Goal: Browse casually

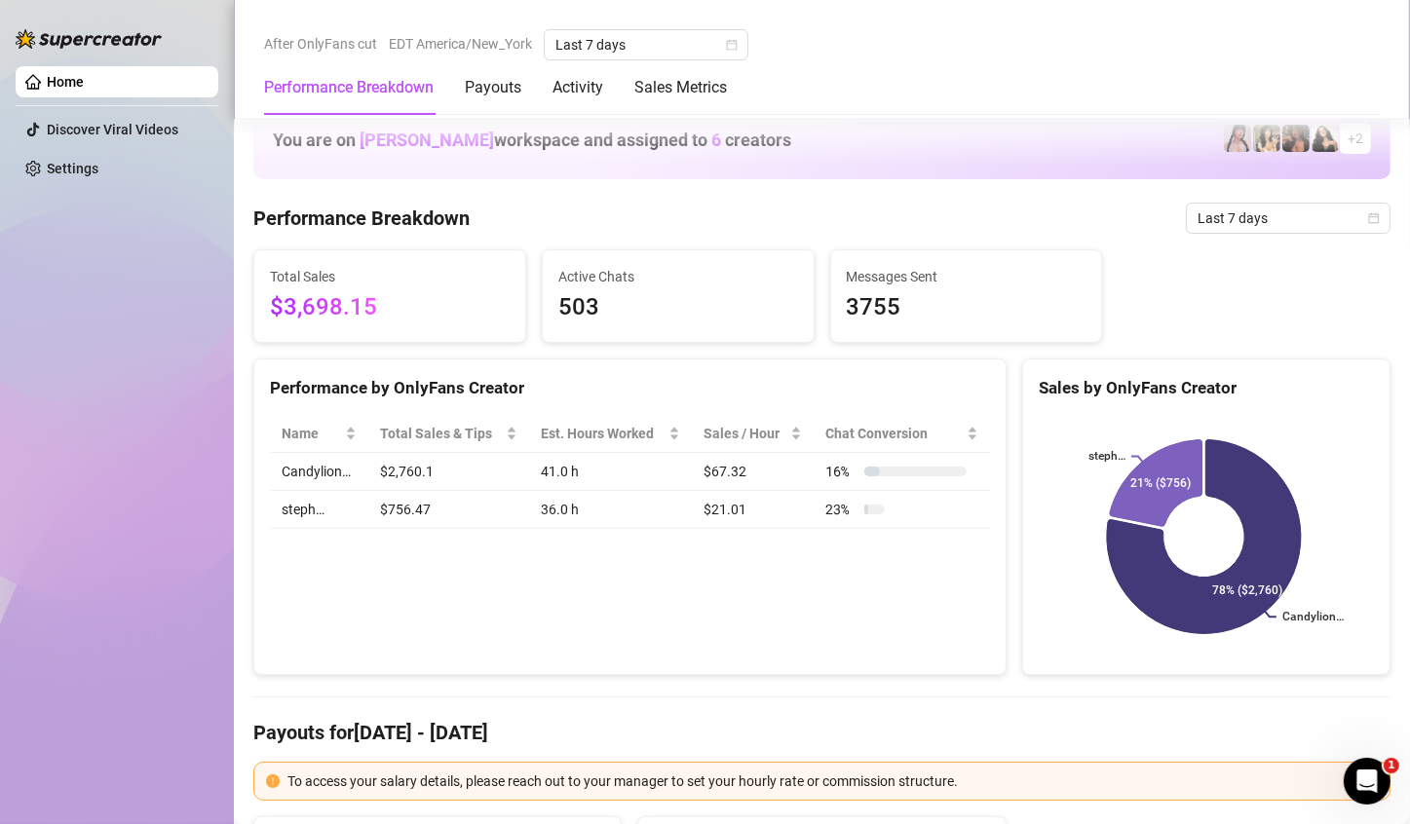
scroll to position [1169, 0]
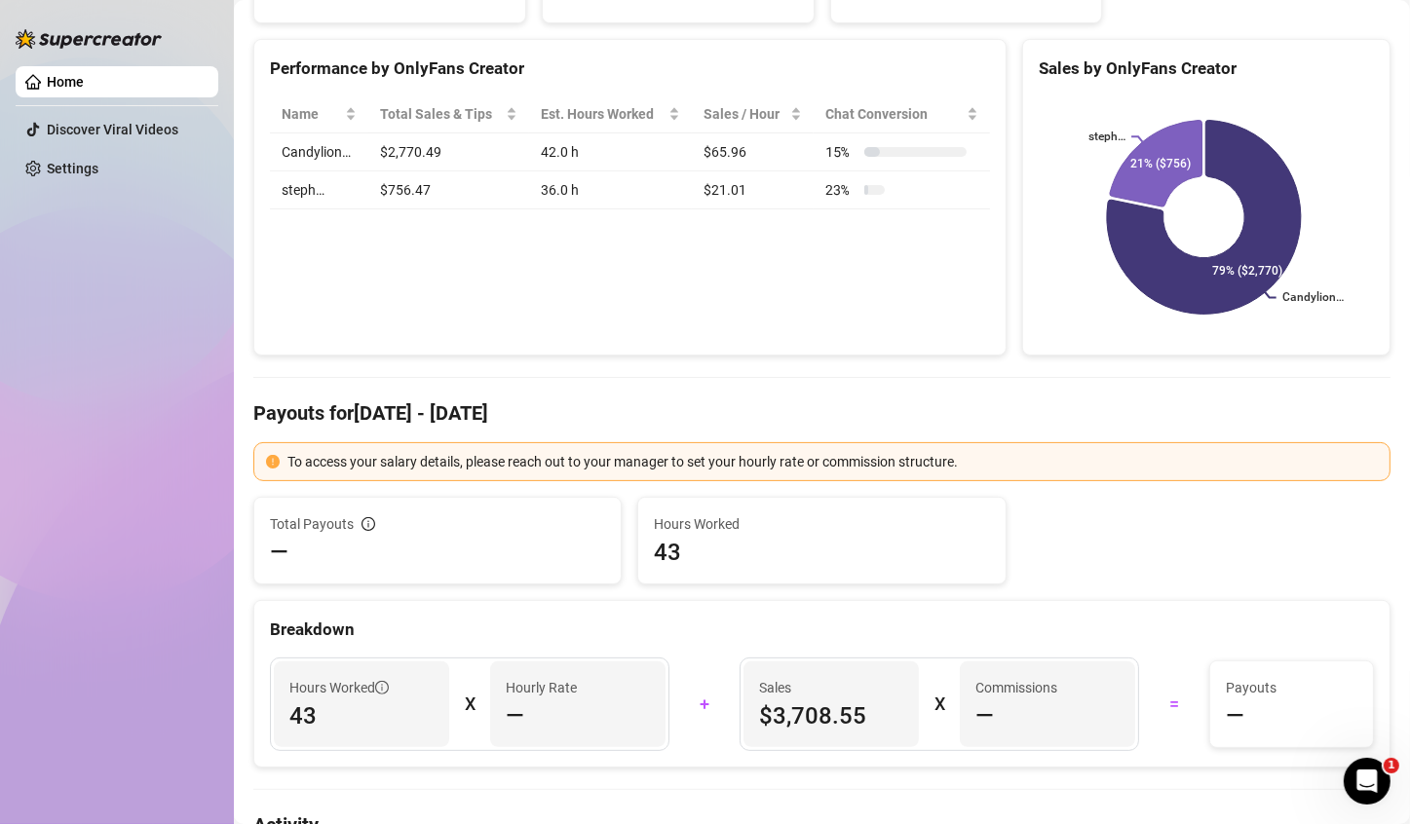
scroll to position [780, 0]
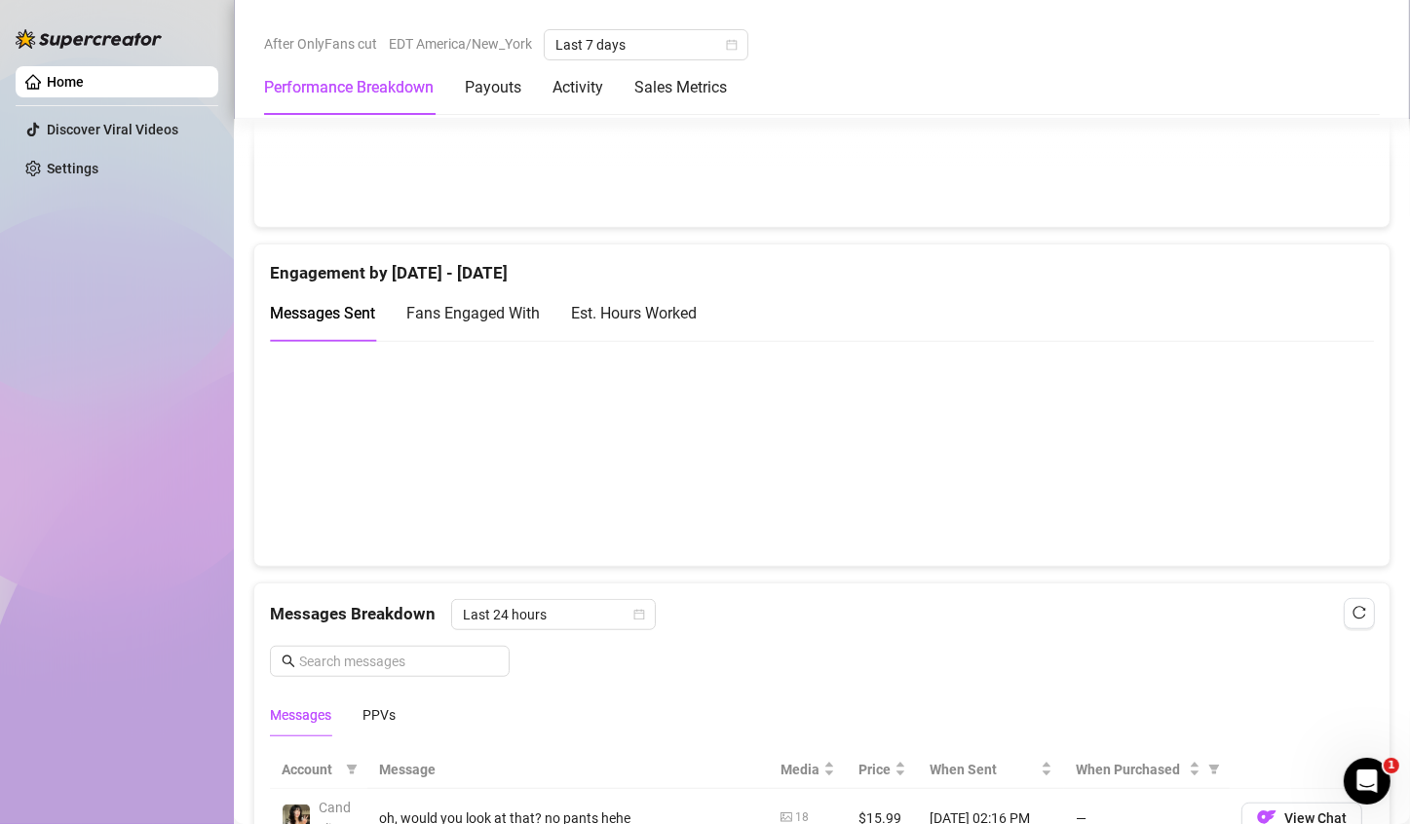
scroll to position [1023, 0]
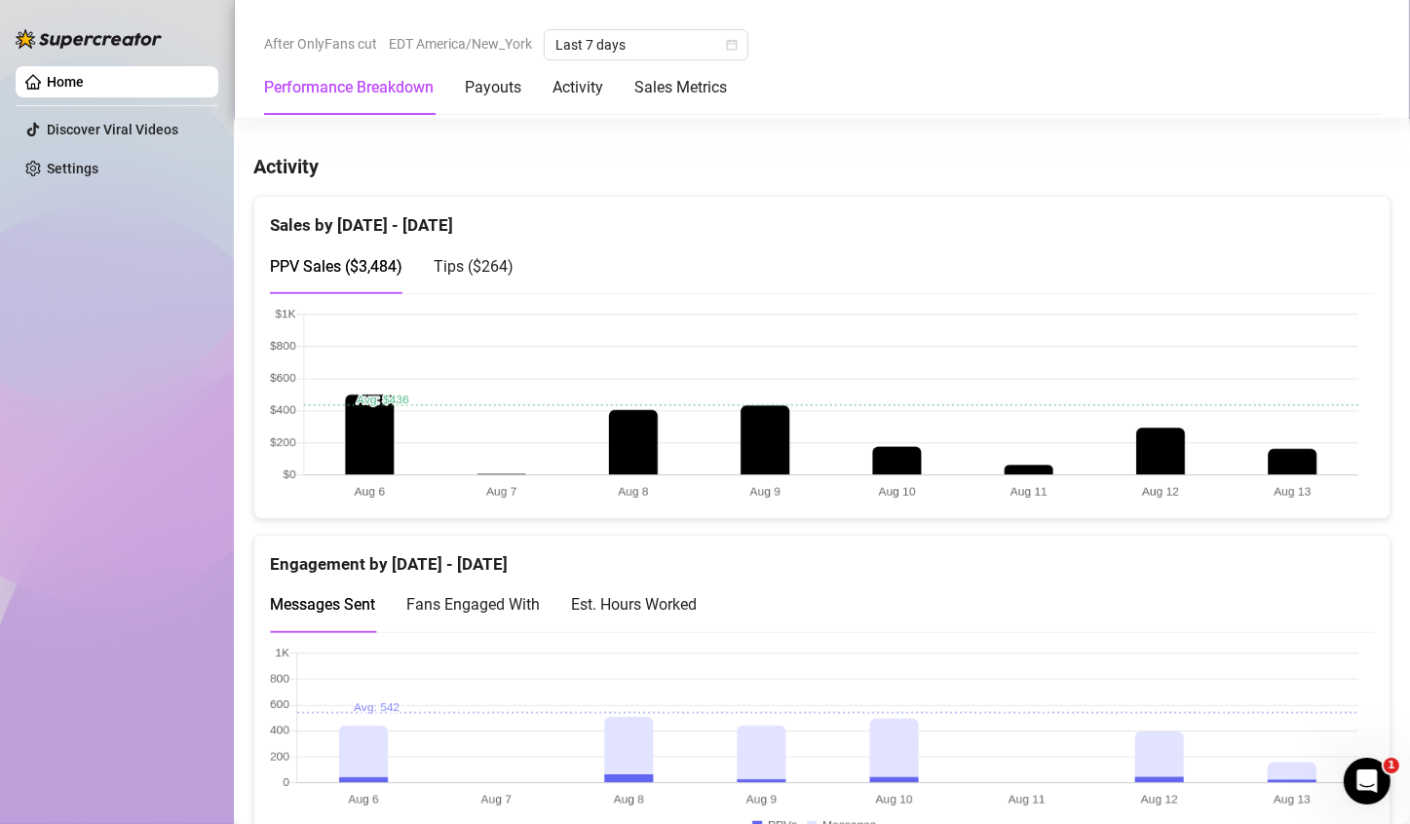
scroll to position [977, 0]
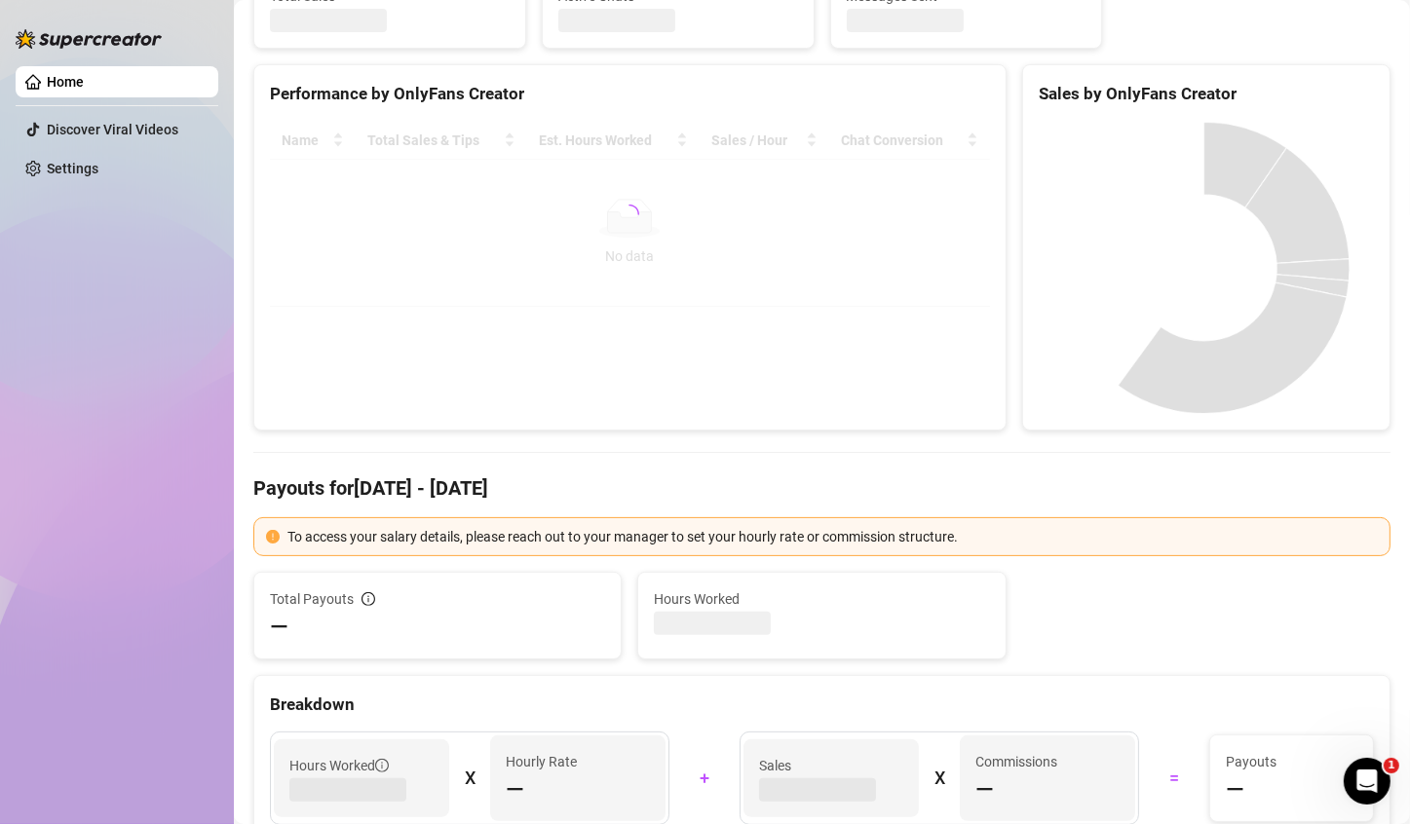
scroll to position [292, 0]
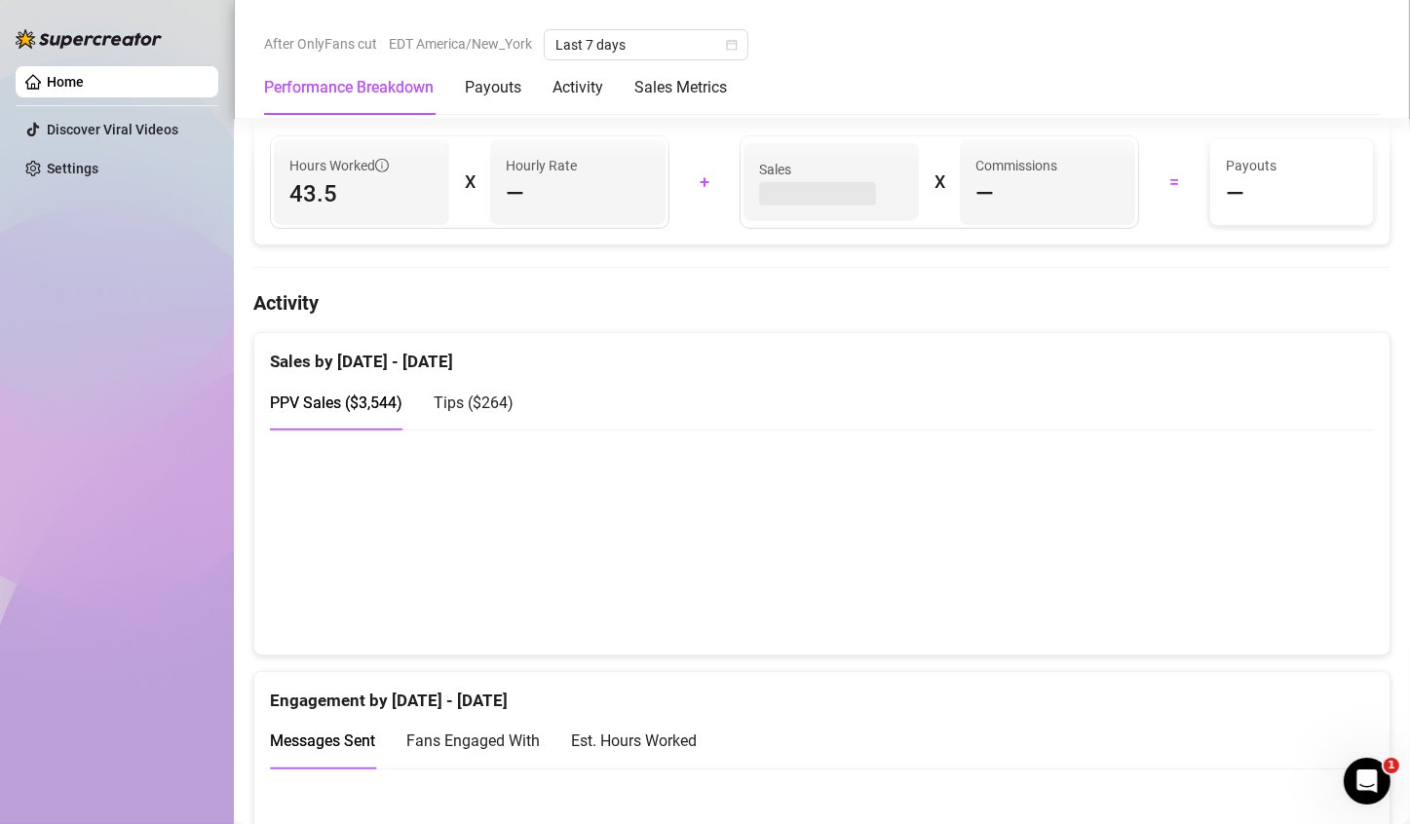
scroll to position [877, 0]
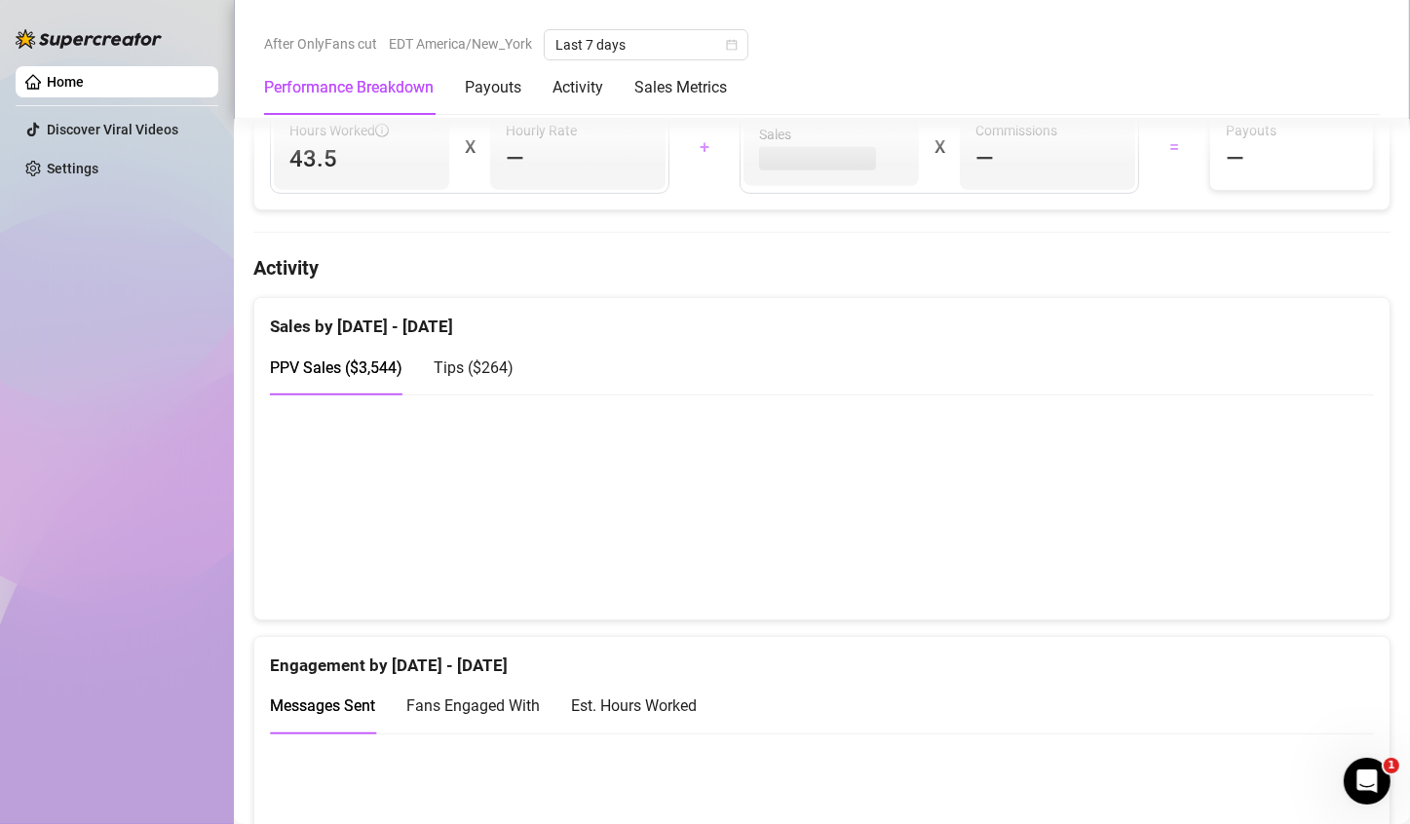
drag, startPoint x: 1192, startPoint y: 548, endPoint x: 1159, endPoint y: 548, distance: 33.1
click at [1165, 548] on canvas at bounding box center [814, 506] width 1088 height 195
drag, startPoint x: 1159, startPoint y: 548, endPoint x: 1188, endPoint y: 548, distance: 29.2
click at [1188, 548] on canvas at bounding box center [814, 506] width 1088 height 195
drag, startPoint x: 1284, startPoint y: 546, endPoint x: 1227, endPoint y: 559, distance: 59.1
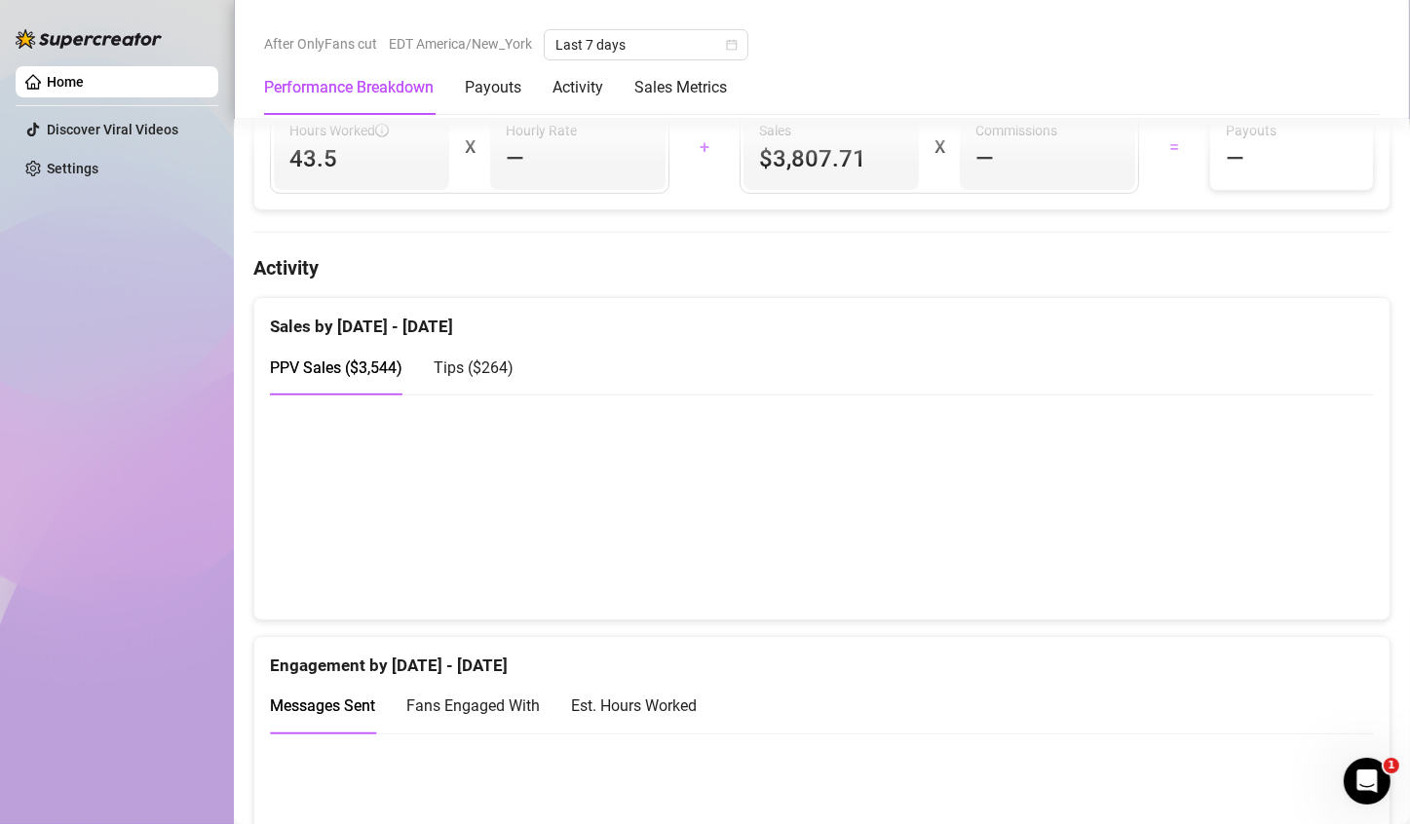
click at [1278, 547] on canvas at bounding box center [814, 506] width 1088 height 195
click at [1274, 565] on canvas at bounding box center [814, 506] width 1088 height 195
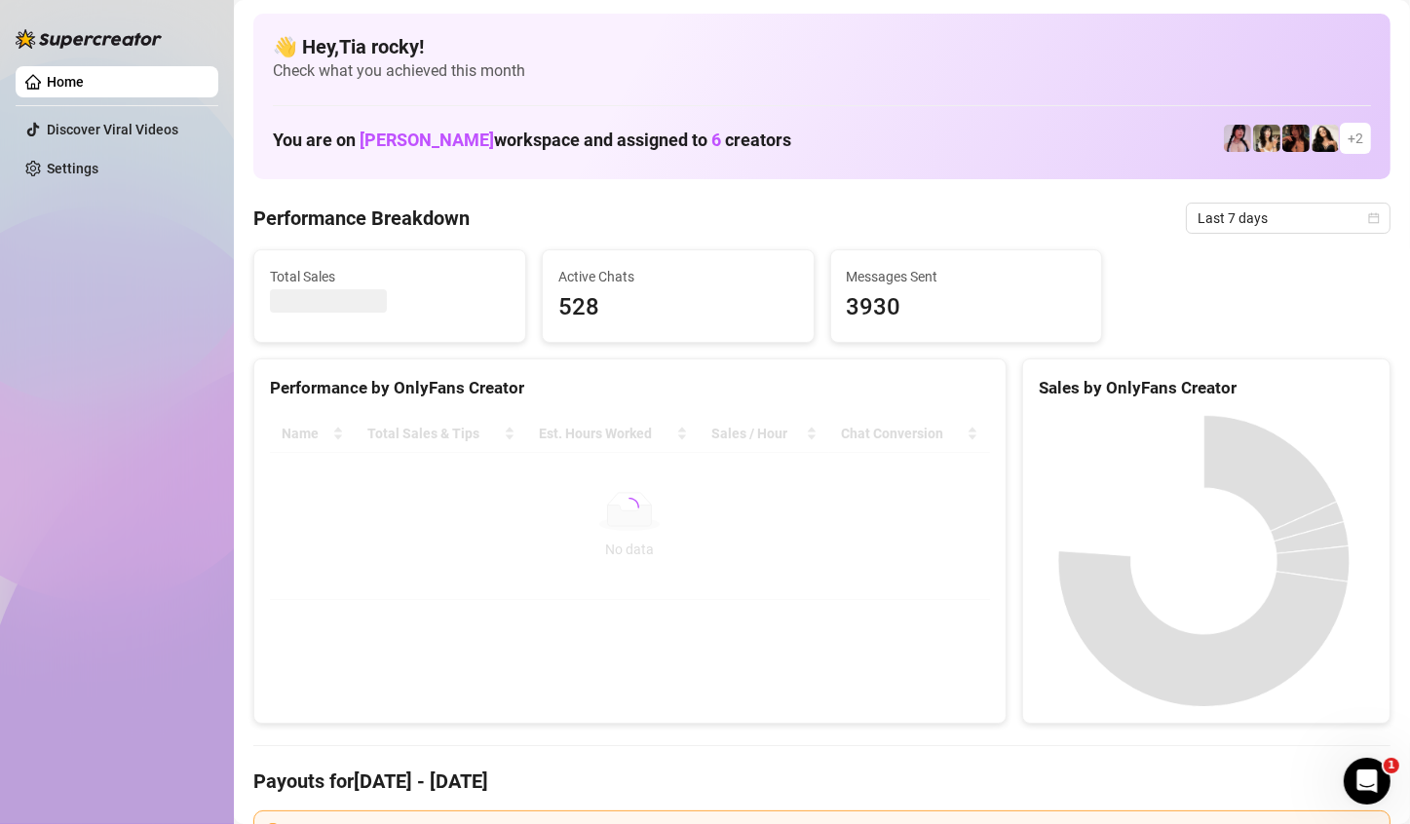
click at [1183, 496] on canvas at bounding box center [1204, 561] width 330 height 292
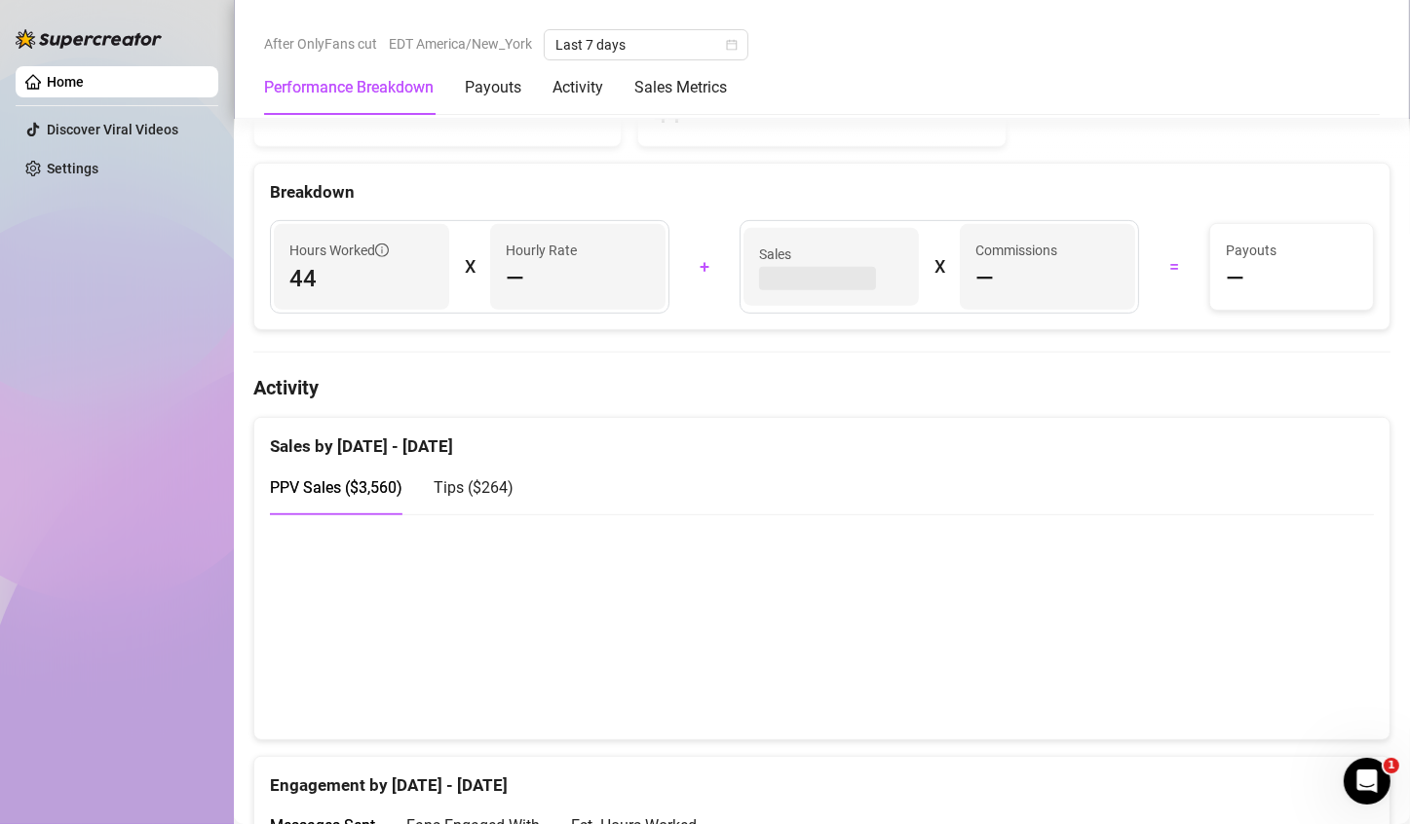
scroll to position [877, 0]
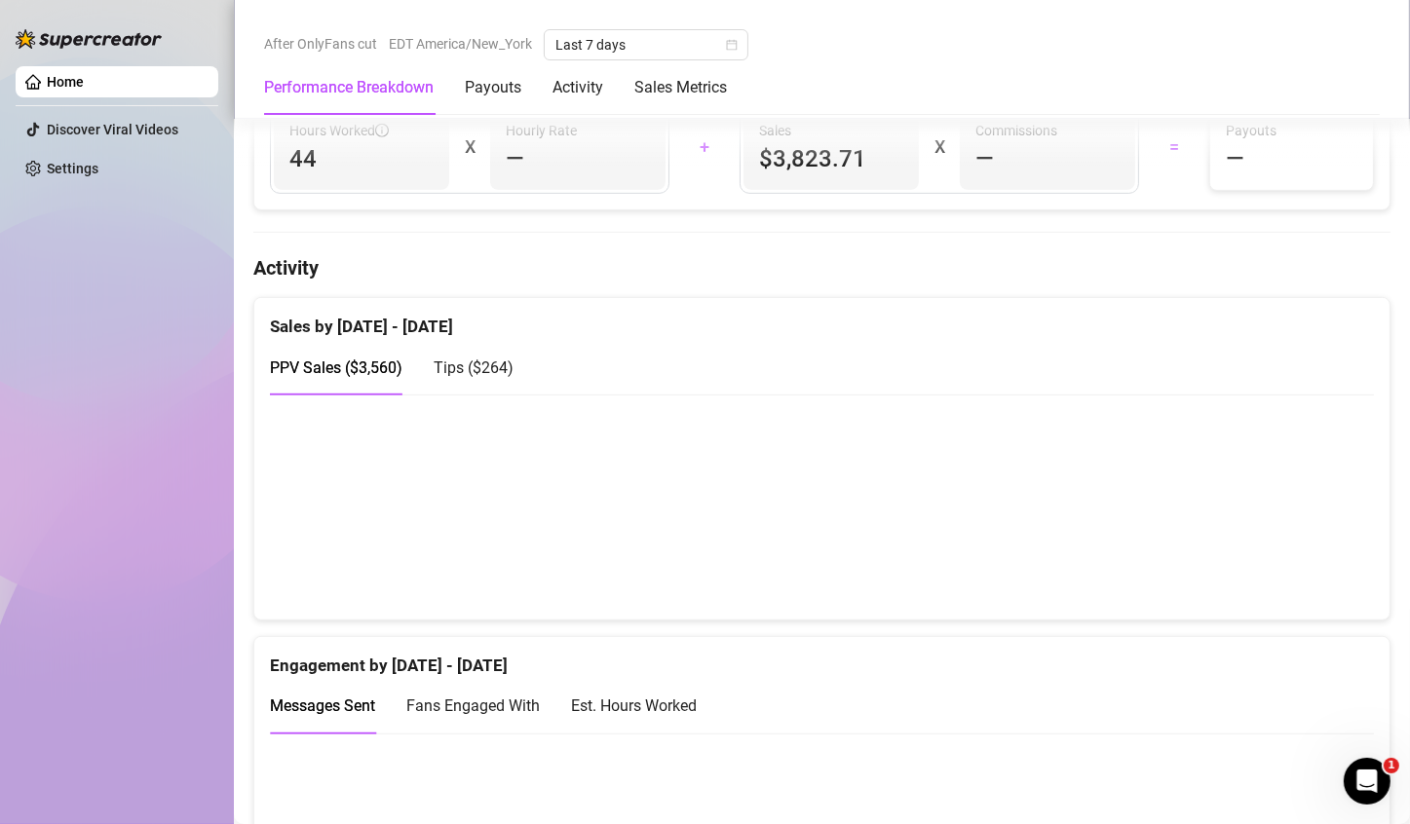
click at [1279, 555] on canvas at bounding box center [814, 506] width 1088 height 195
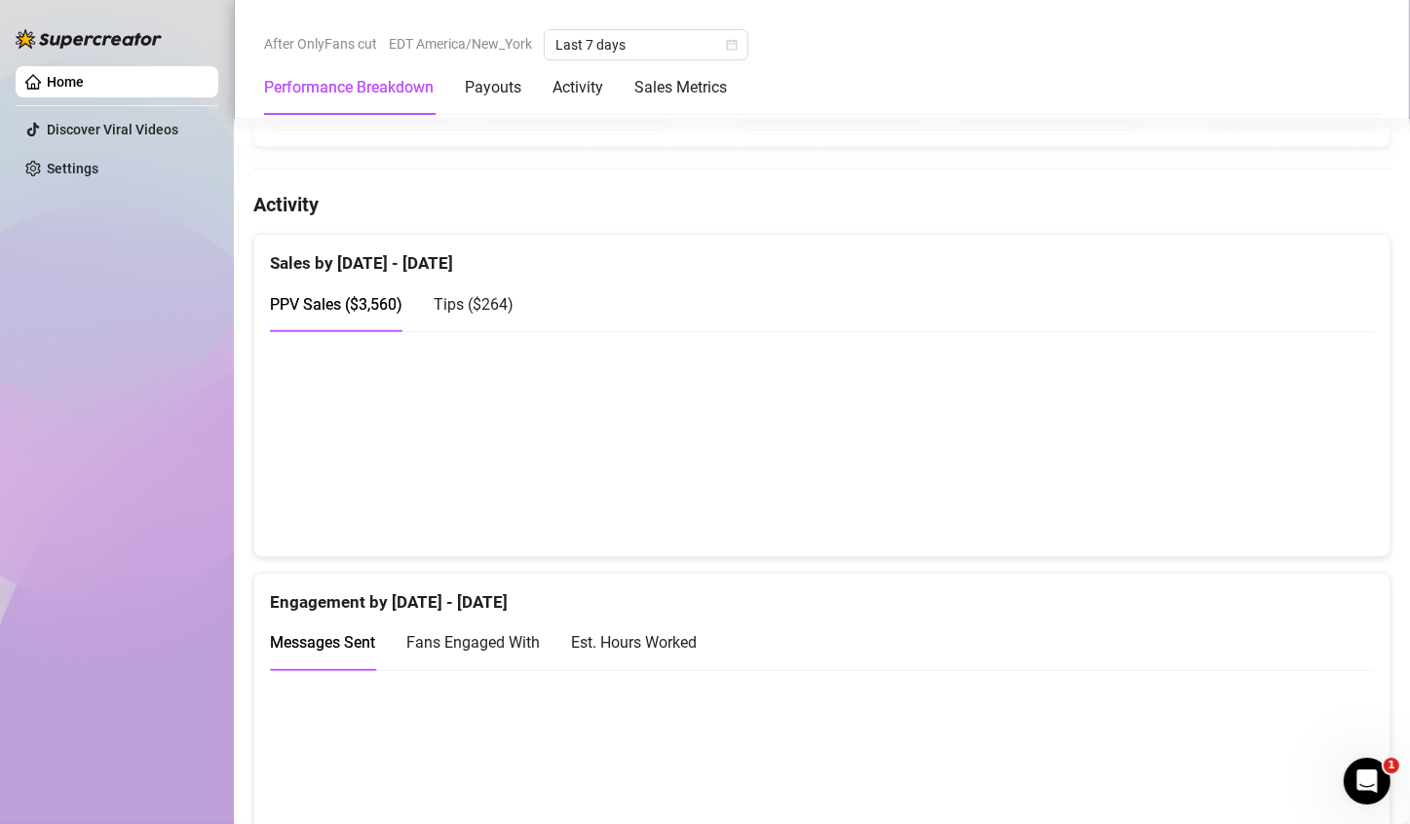
scroll to position [974, 0]
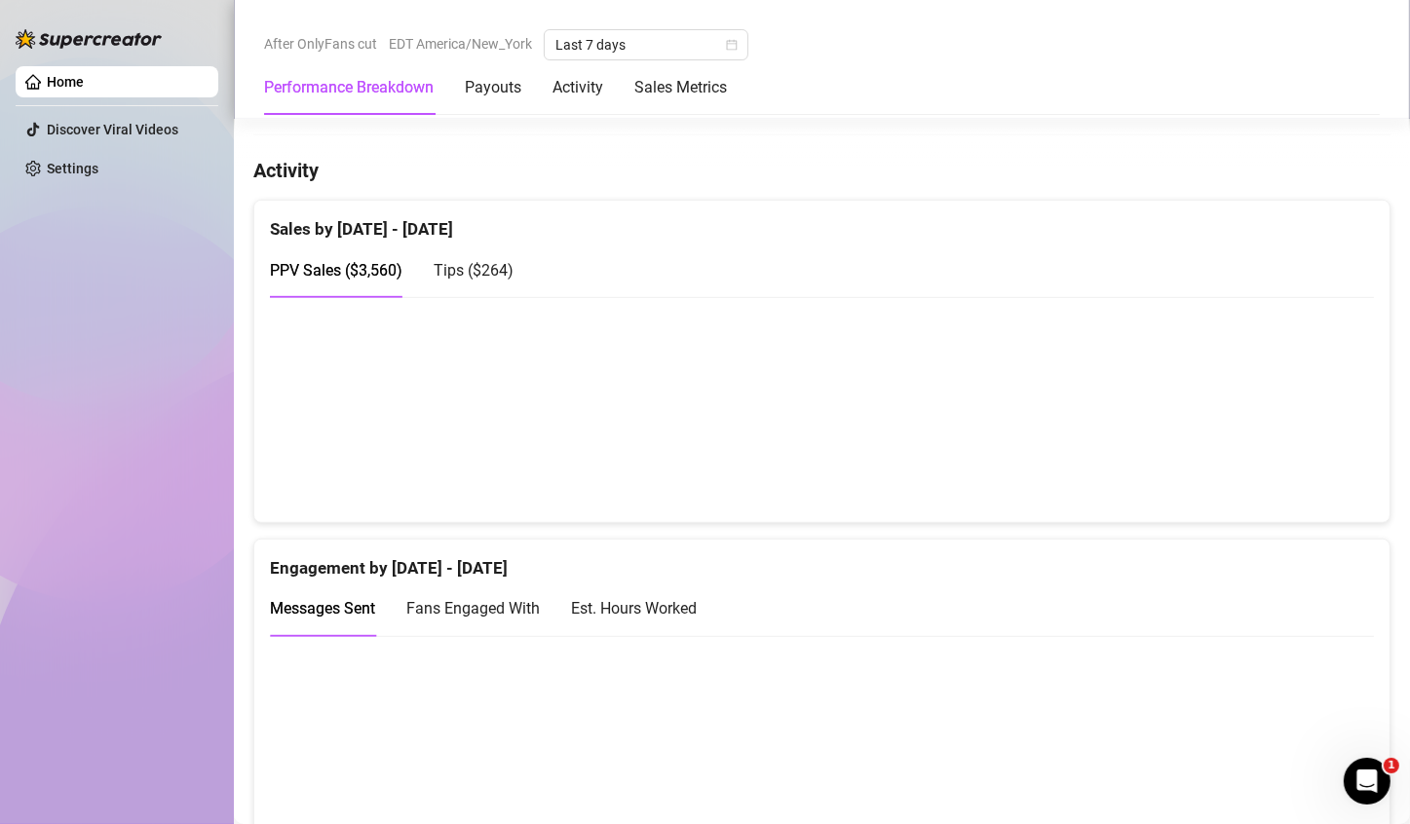
drag, startPoint x: 1241, startPoint y: 487, endPoint x: 1254, endPoint y: 457, distance: 32.8
click at [1254, 457] on canvas at bounding box center [814, 409] width 1088 height 195
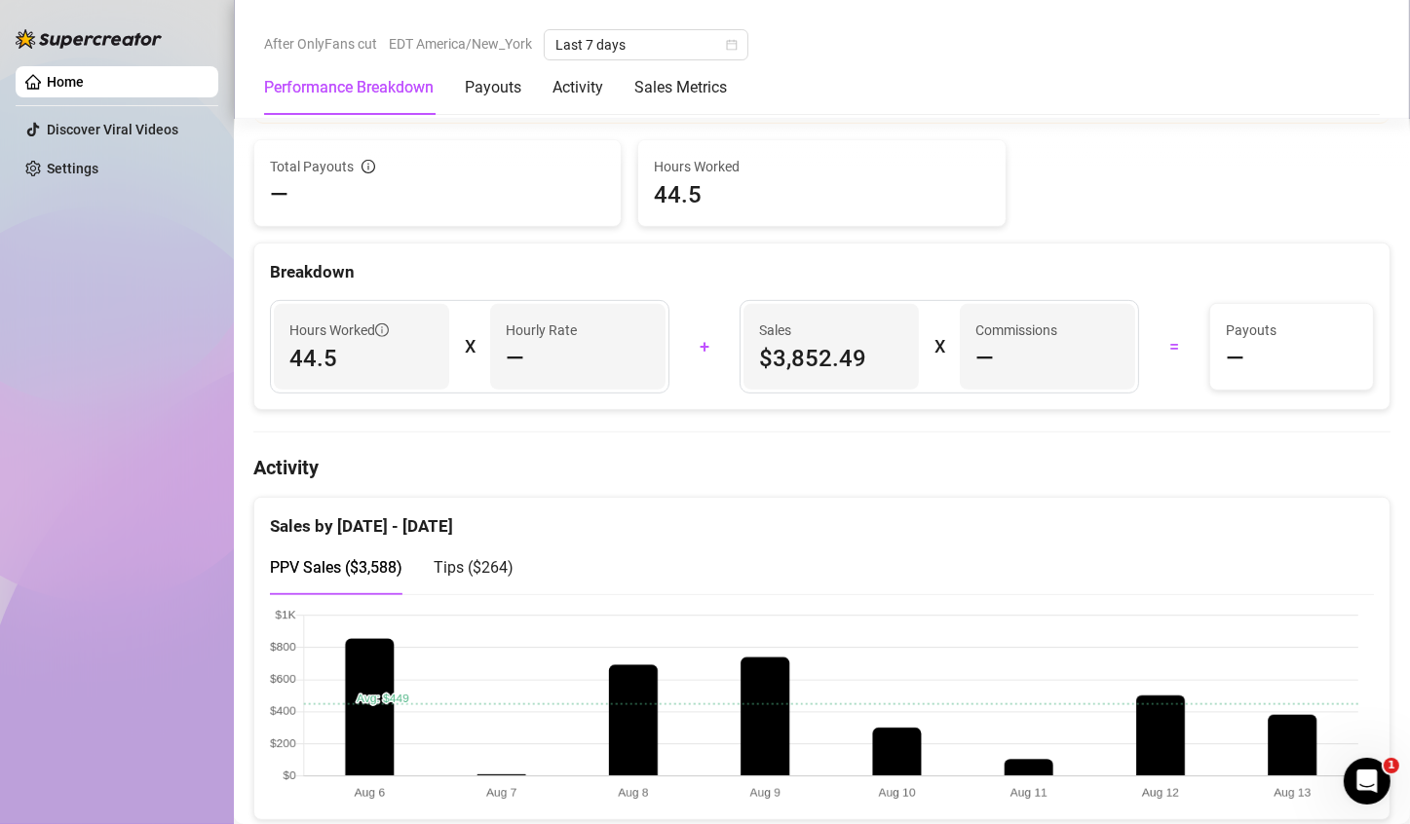
scroll to position [682, 0]
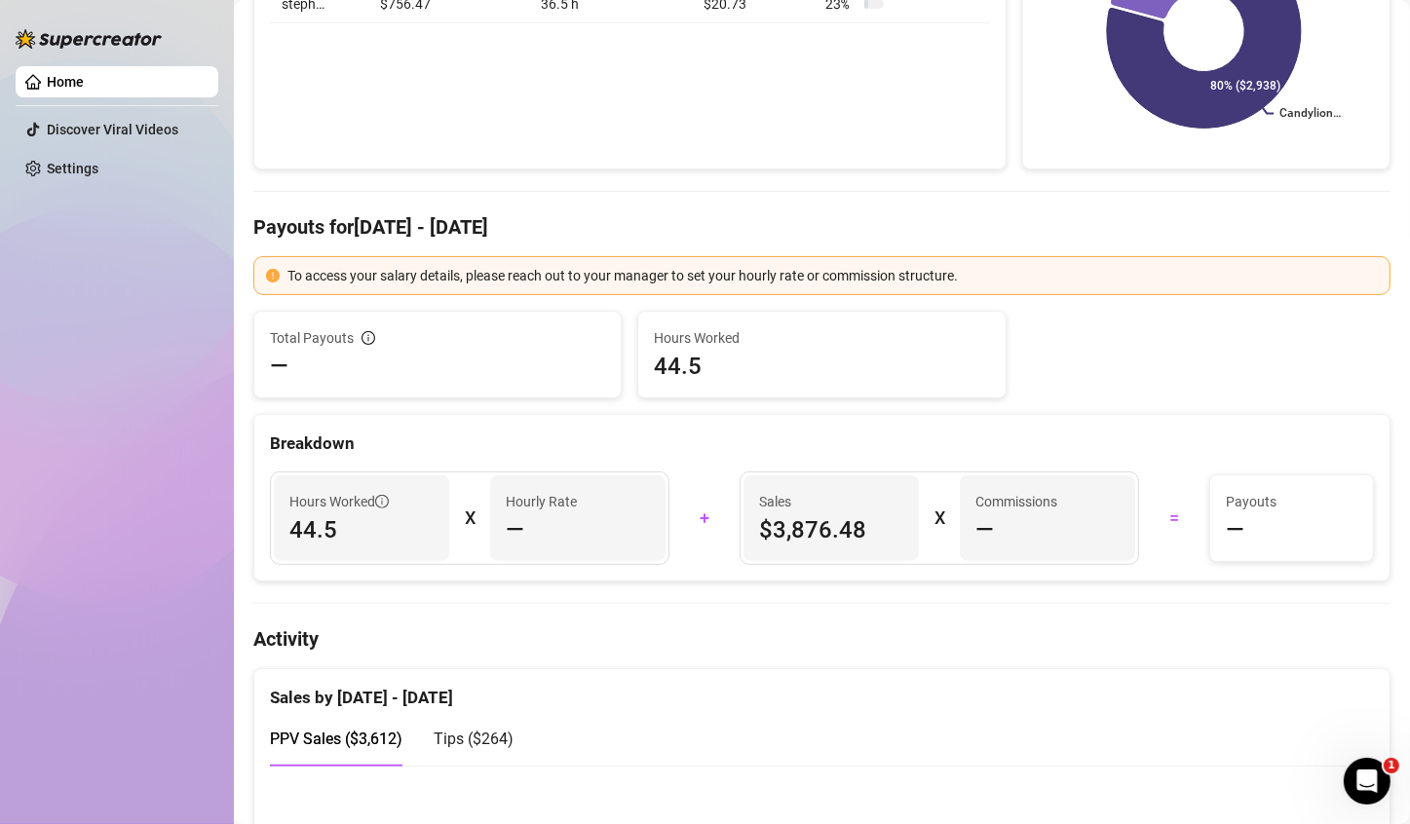
scroll to position [780, 0]
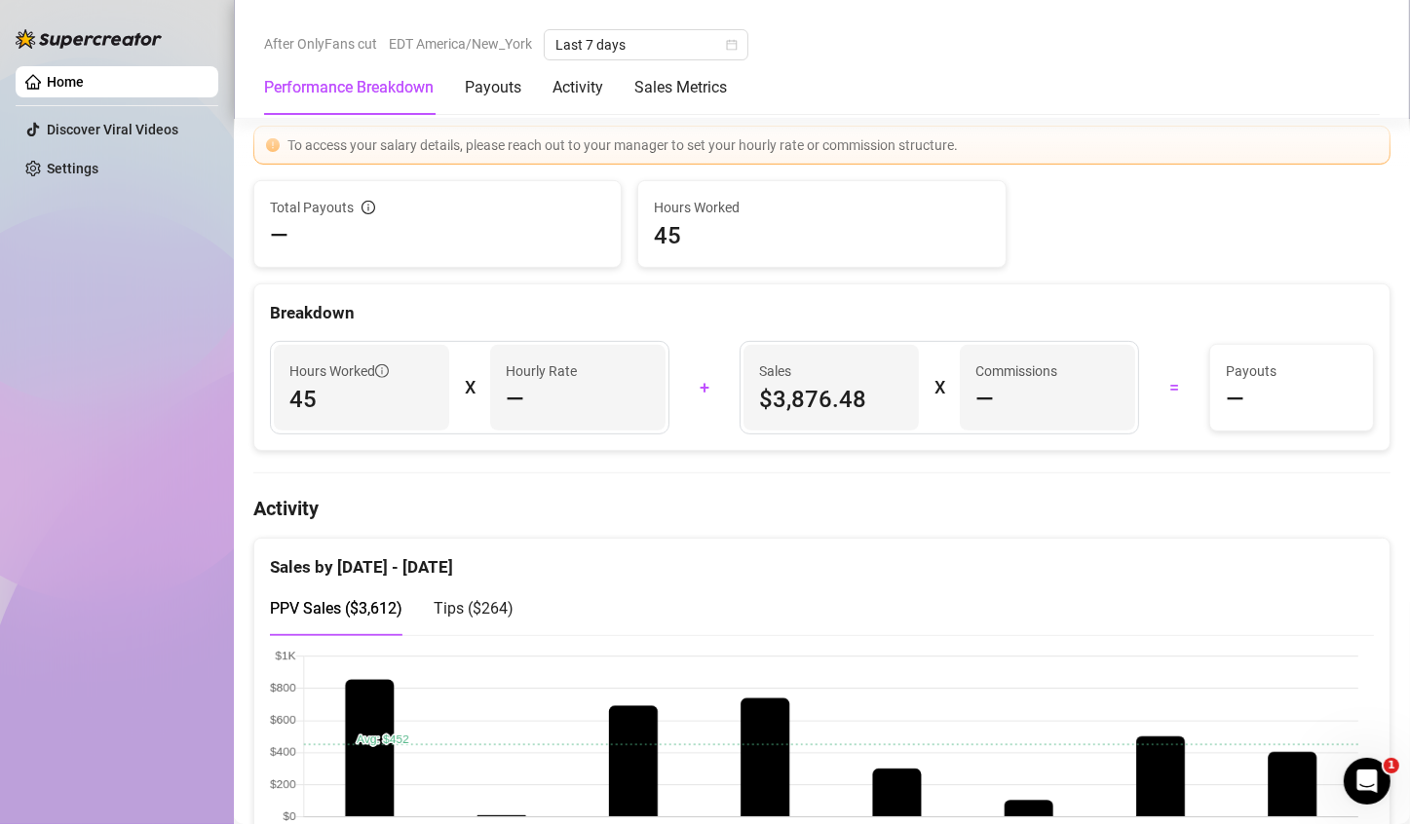
scroll to position [780, 0]
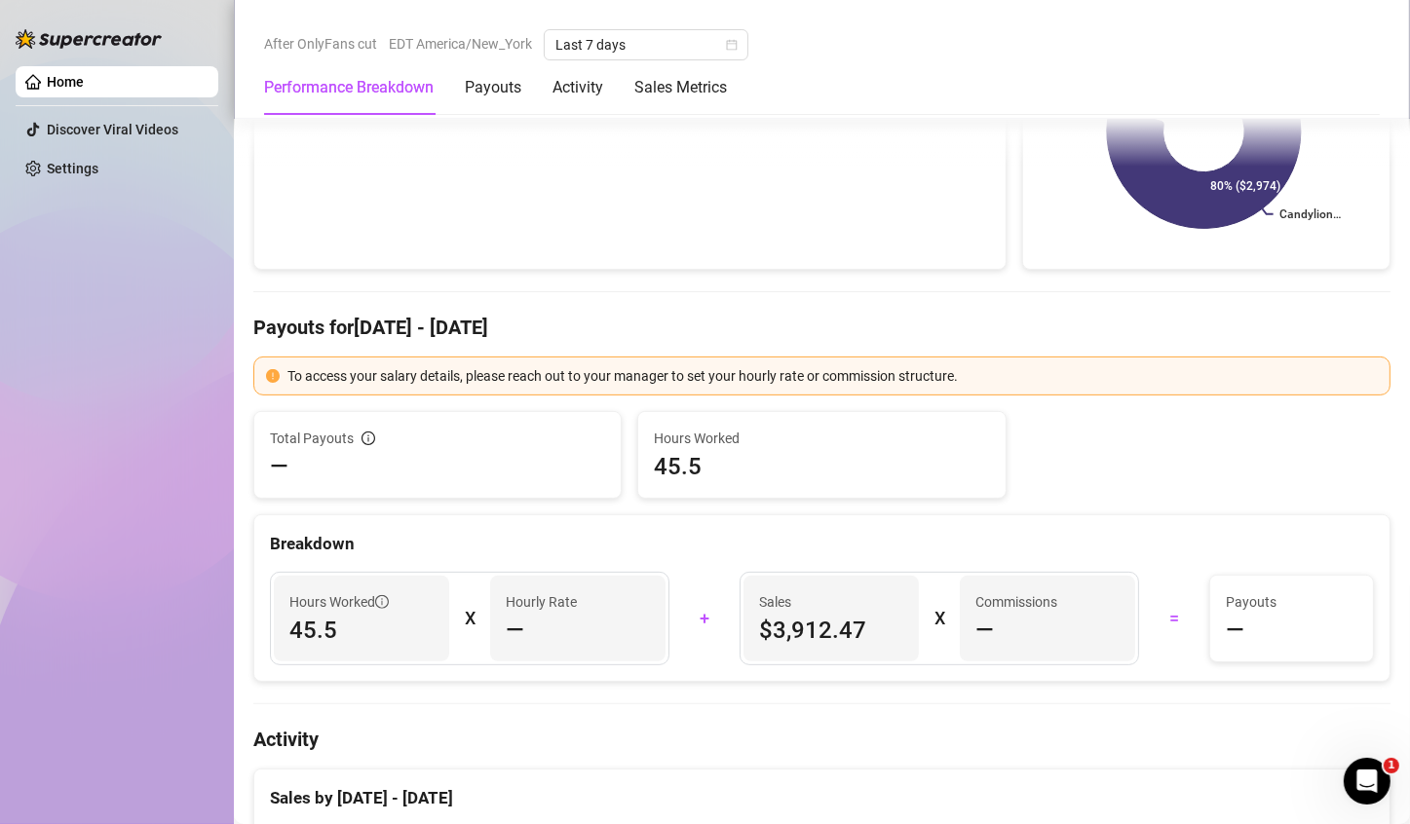
scroll to position [780, 0]
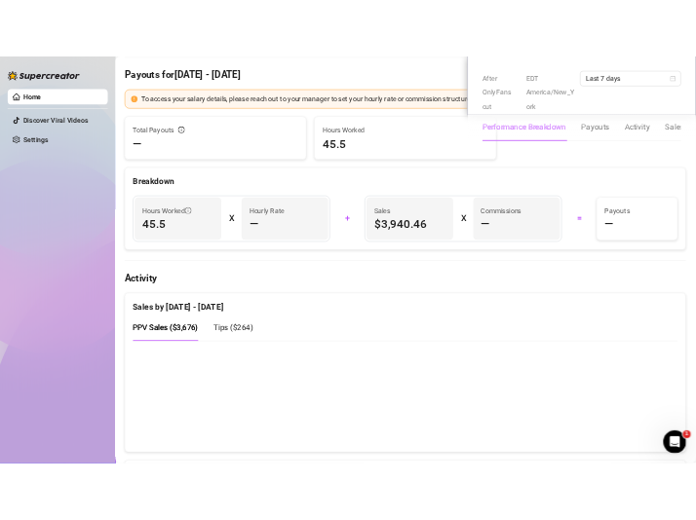
scroll to position [856, 0]
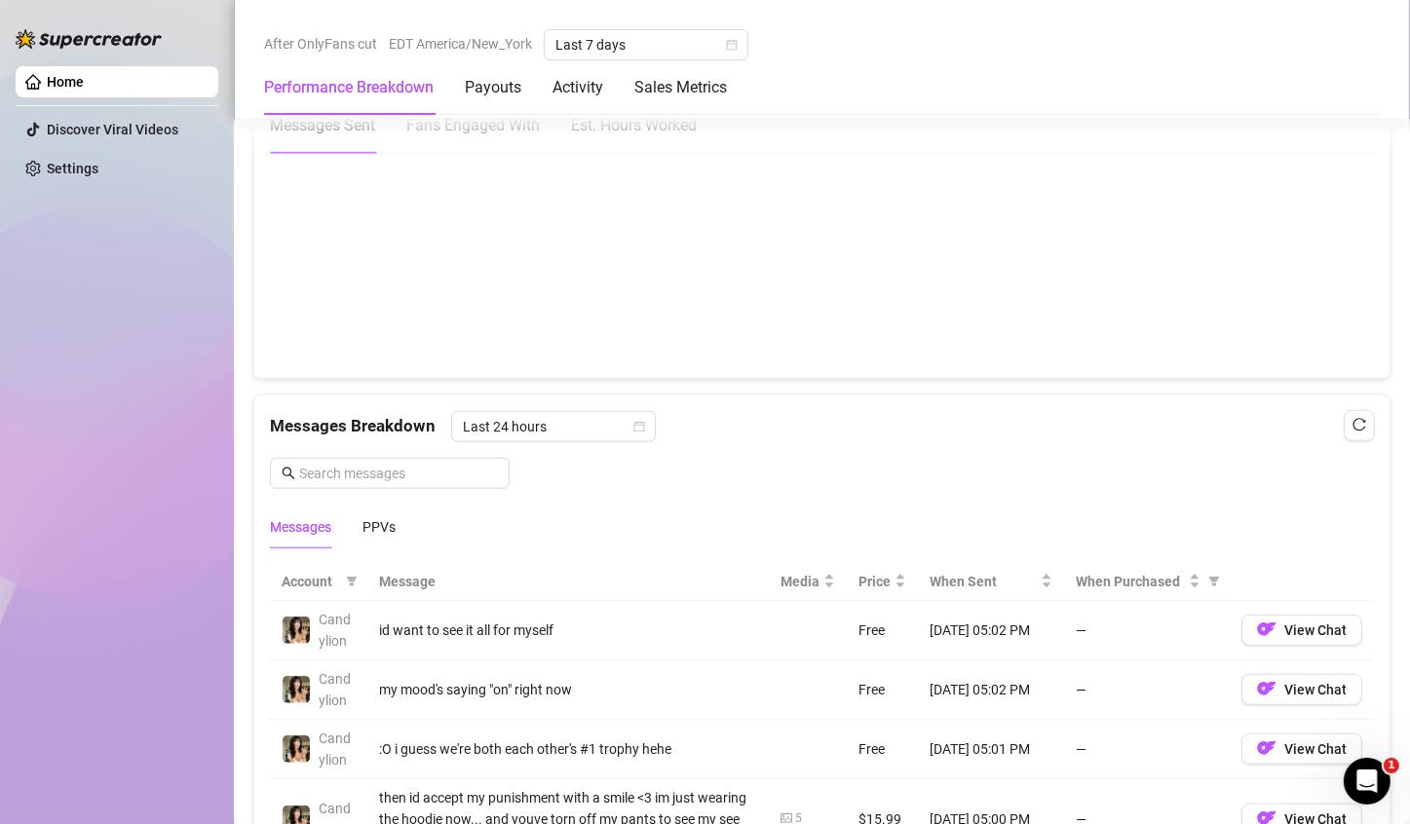
scroll to position [970, 0]
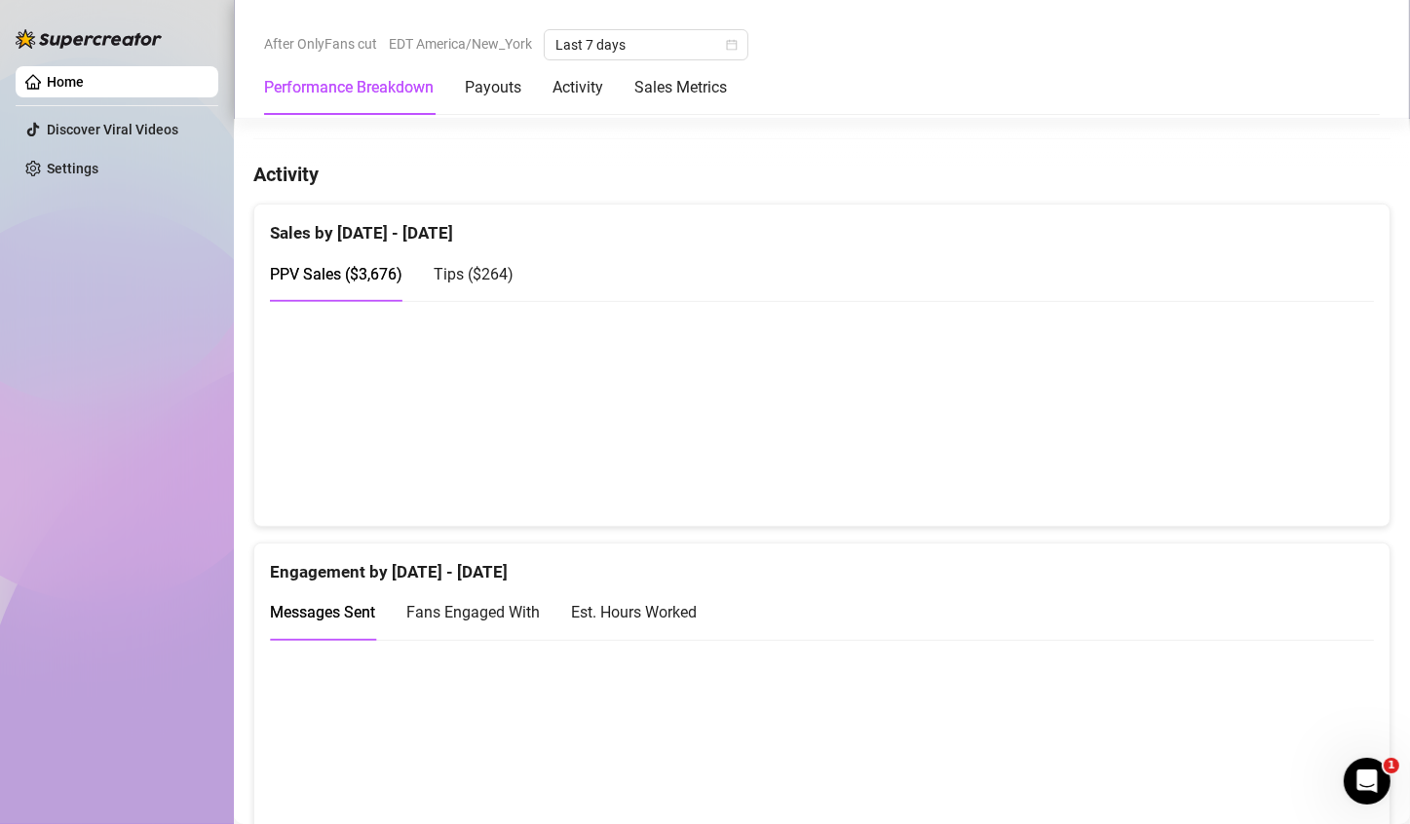
click at [892, 464] on canvas at bounding box center [814, 413] width 1088 height 195
click at [1148, 446] on canvas at bounding box center [814, 413] width 1088 height 195
click at [1281, 447] on canvas at bounding box center [814, 413] width 1088 height 195
click at [750, 431] on canvas at bounding box center [814, 413] width 1088 height 195
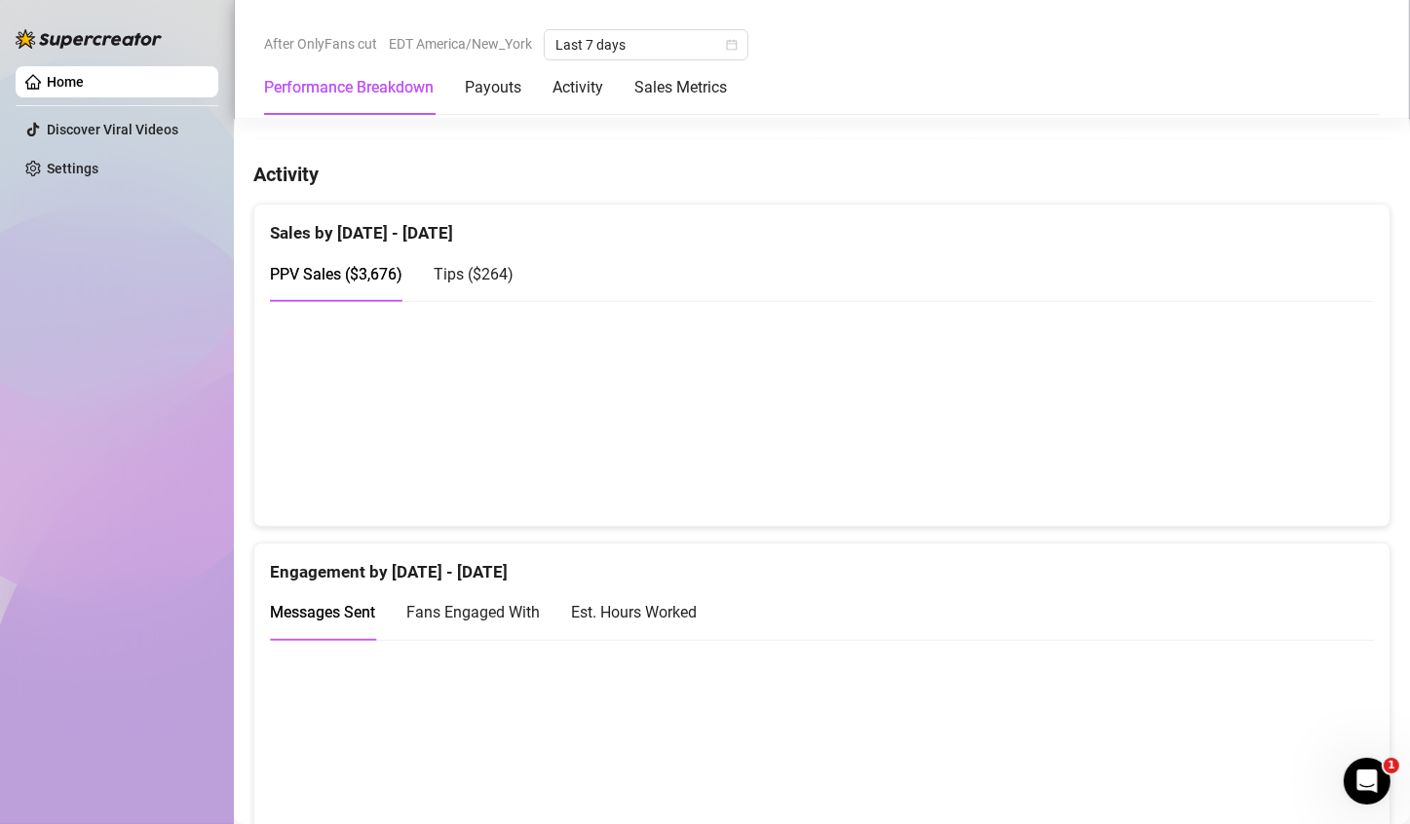
drag, startPoint x: 608, startPoint y: 446, endPoint x: 637, endPoint y: 431, distance: 33.1
click at [608, 445] on canvas at bounding box center [814, 413] width 1088 height 195
click at [677, 433] on canvas at bounding box center [814, 413] width 1088 height 195
drag, startPoint x: 761, startPoint y: 430, endPoint x: 776, endPoint y: 444, distance: 20.7
click at [762, 430] on canvas at bounding box center [814, 413] width 1088 height 195
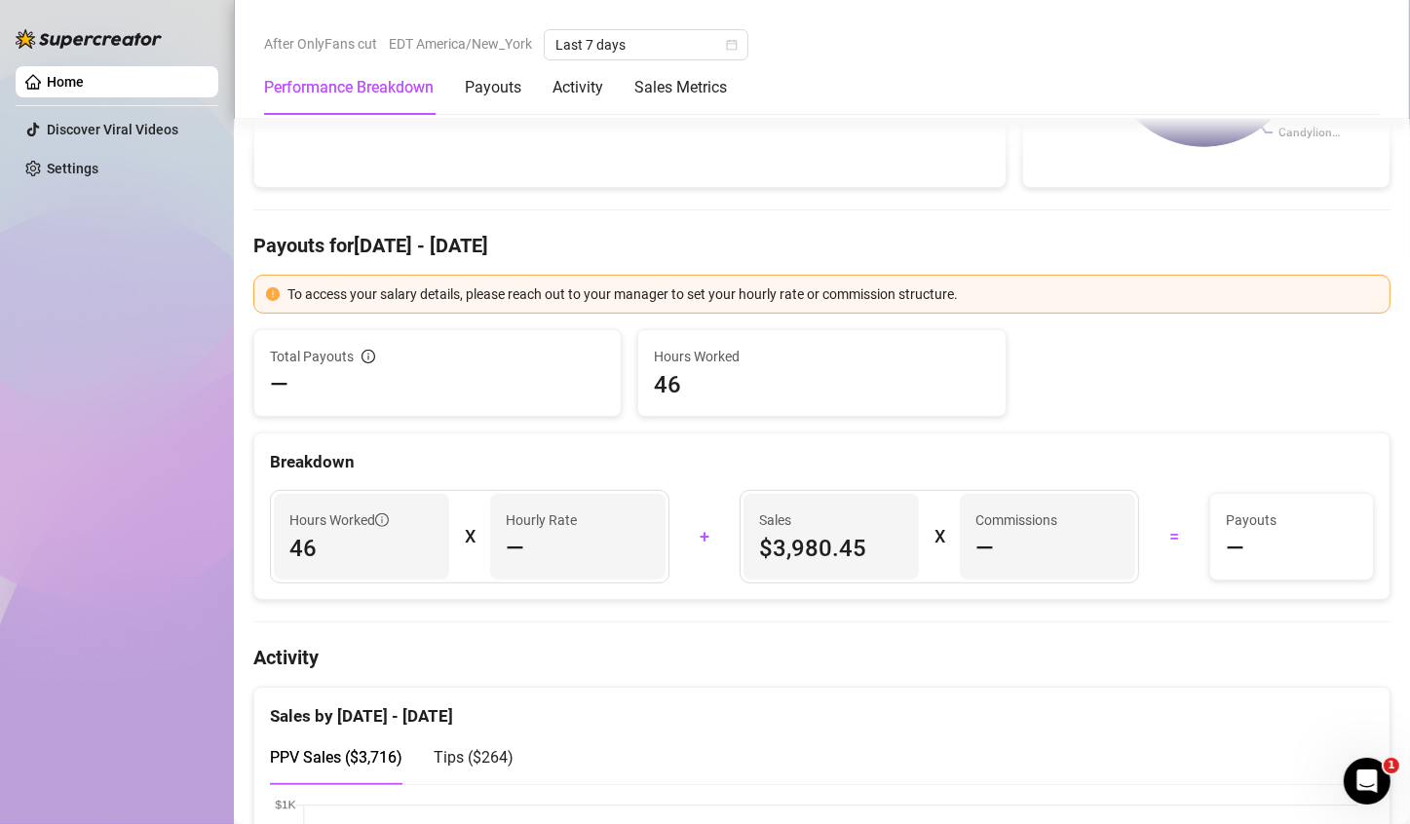
scroll to position [1072, 0]
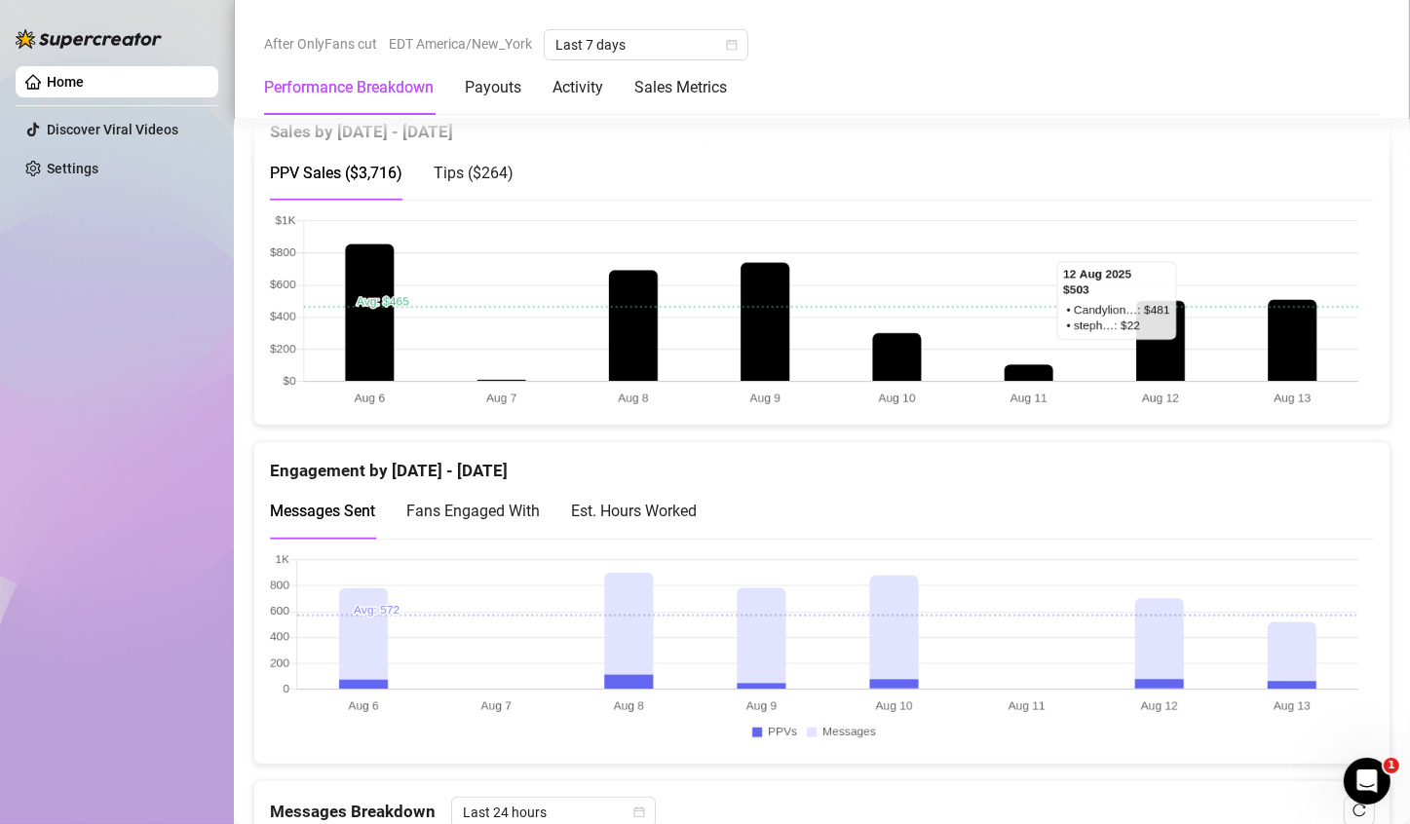
drag, startPoint x: 1145, startPoint y: 366, endPoint x: 965, endPoint y: 365, distance: 180.3
click at [1122, 366] on canvas at bounding box center [814, 311] width 1088 height 195
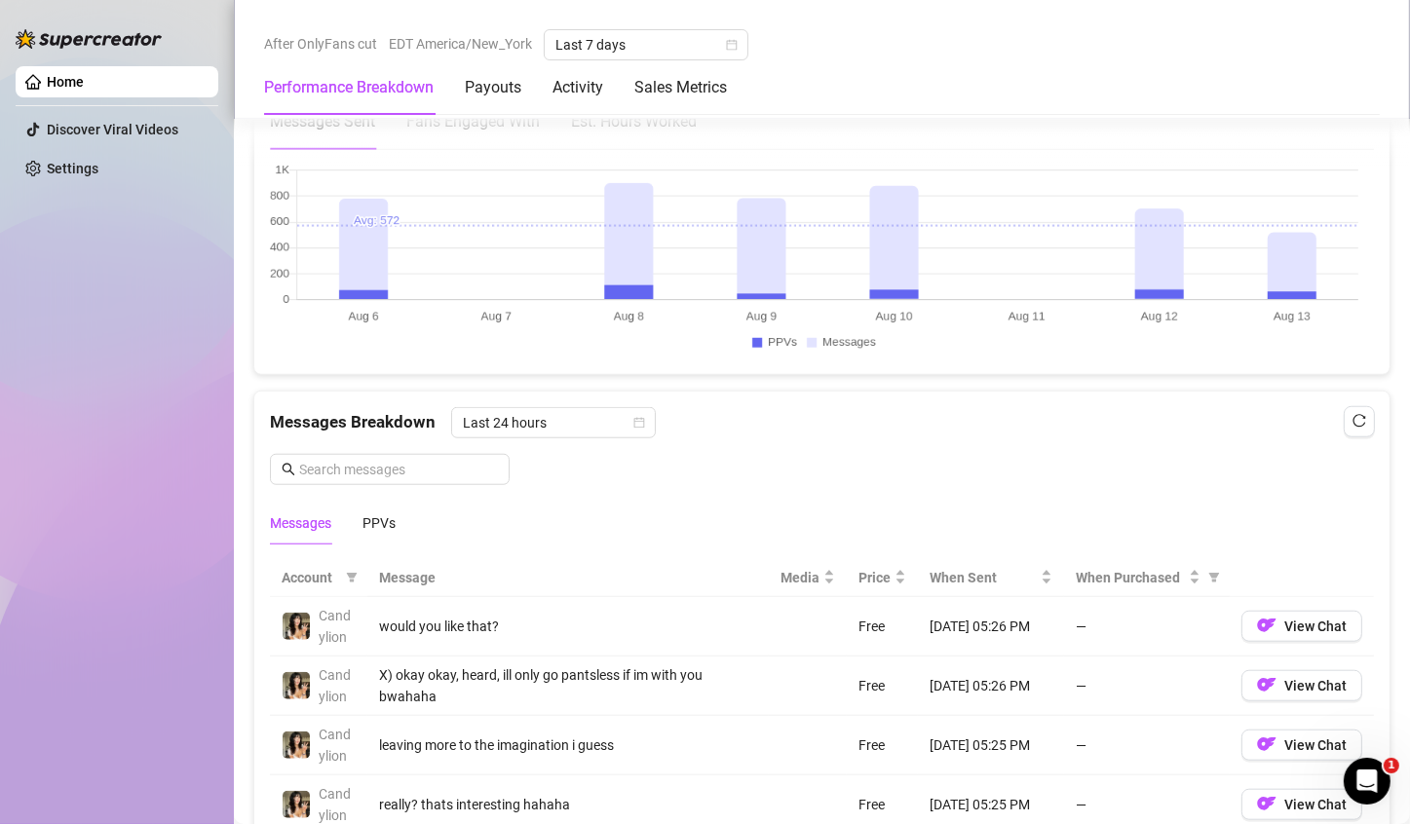
scroll to position [1169, 0]
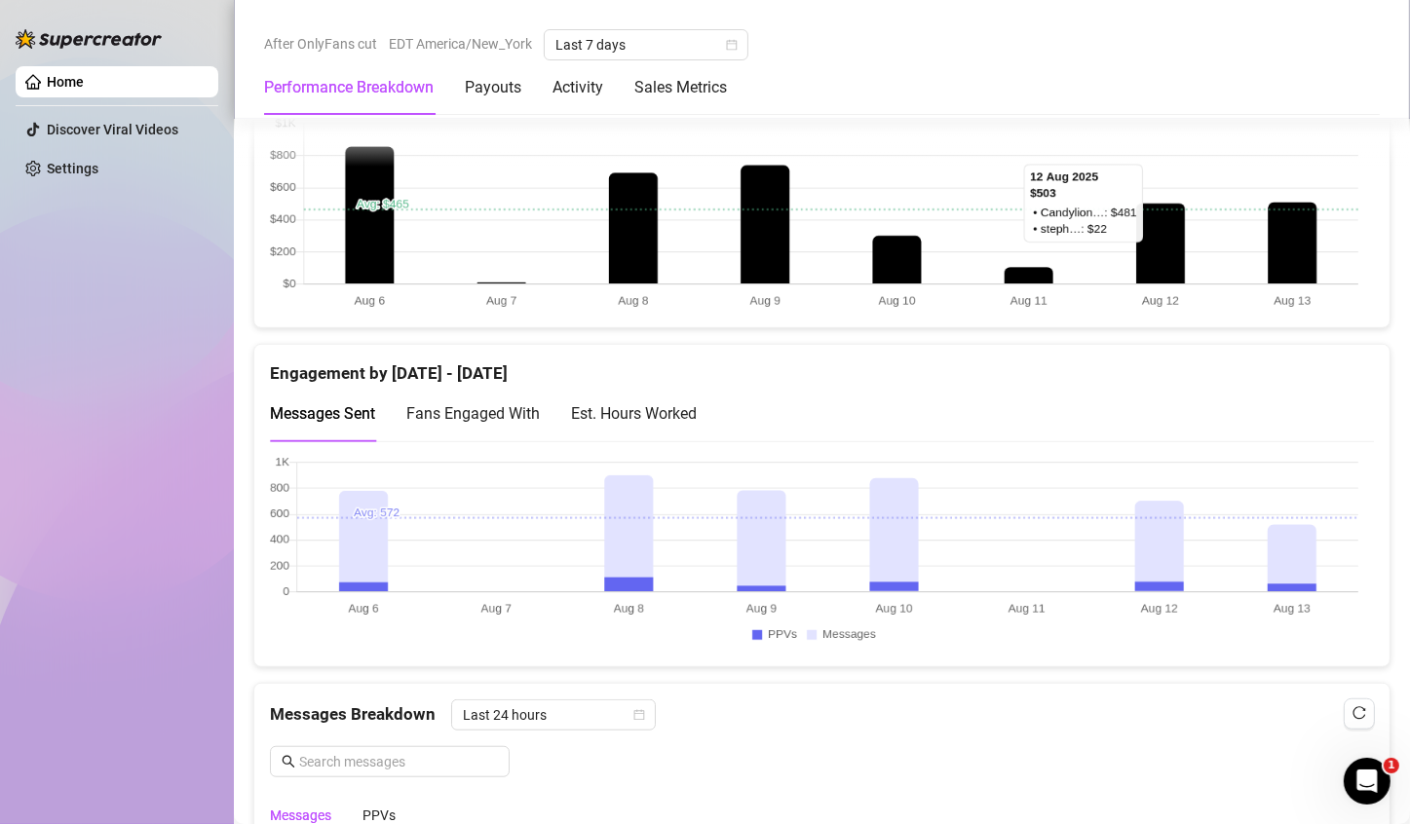
drag, startPoint x: 1305, startPoint y: 249, endPoint x: 1297, endPoint y: 260, distance: 13.3
click at [1303, 250] on canvas at bounding box center [814, 214] width 1088 height 195
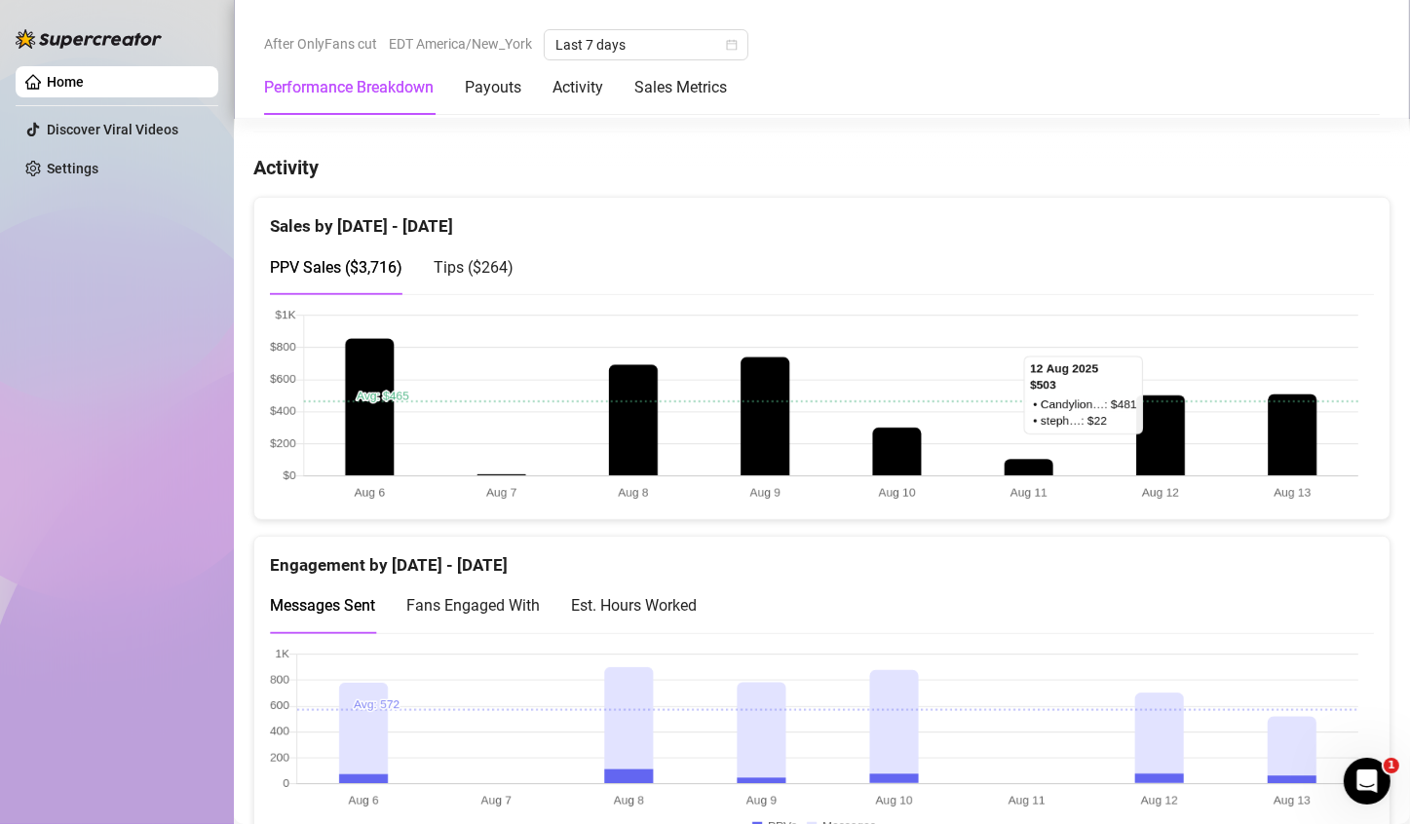
scroll to position [974, 0]
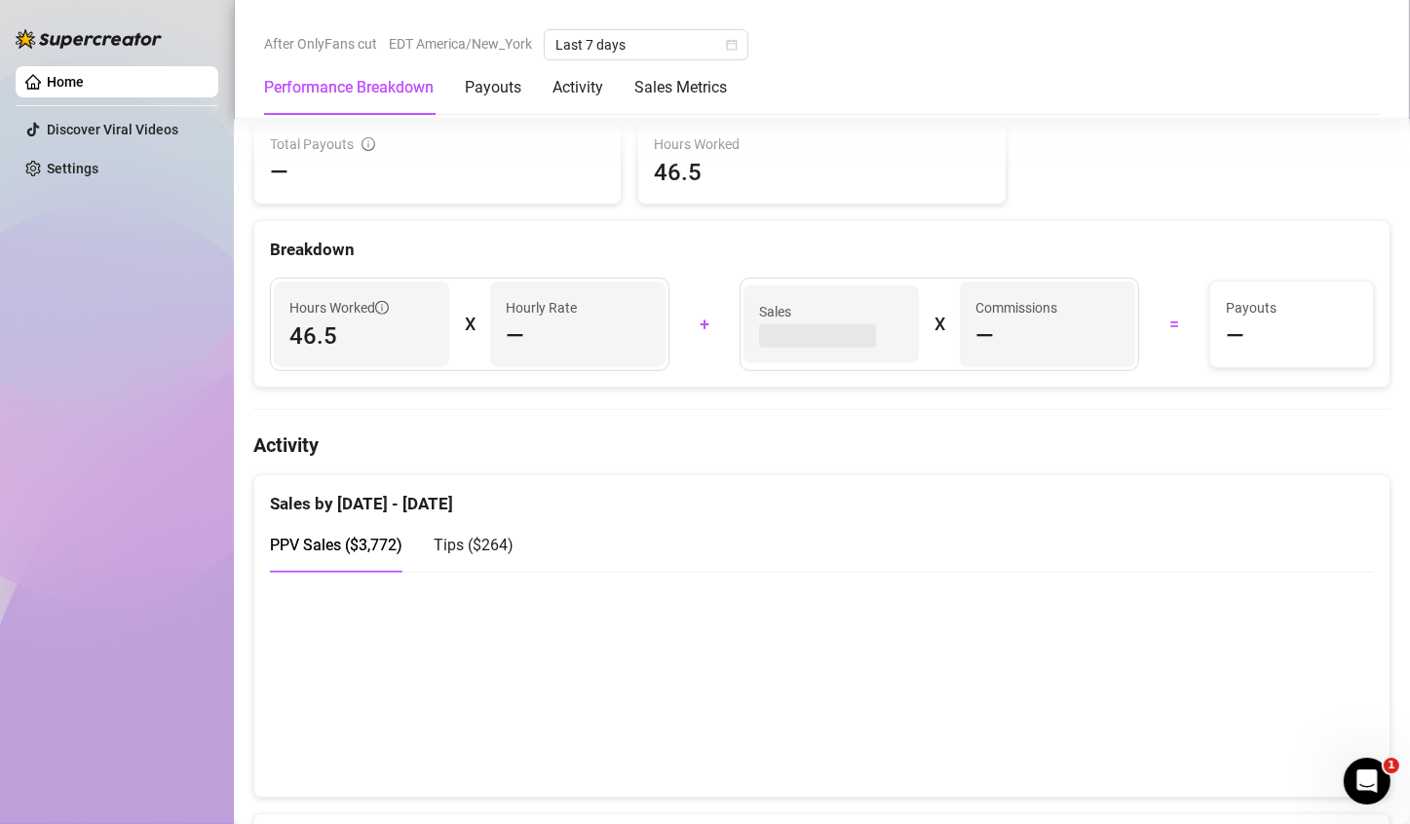
scroll to position [877, 0]
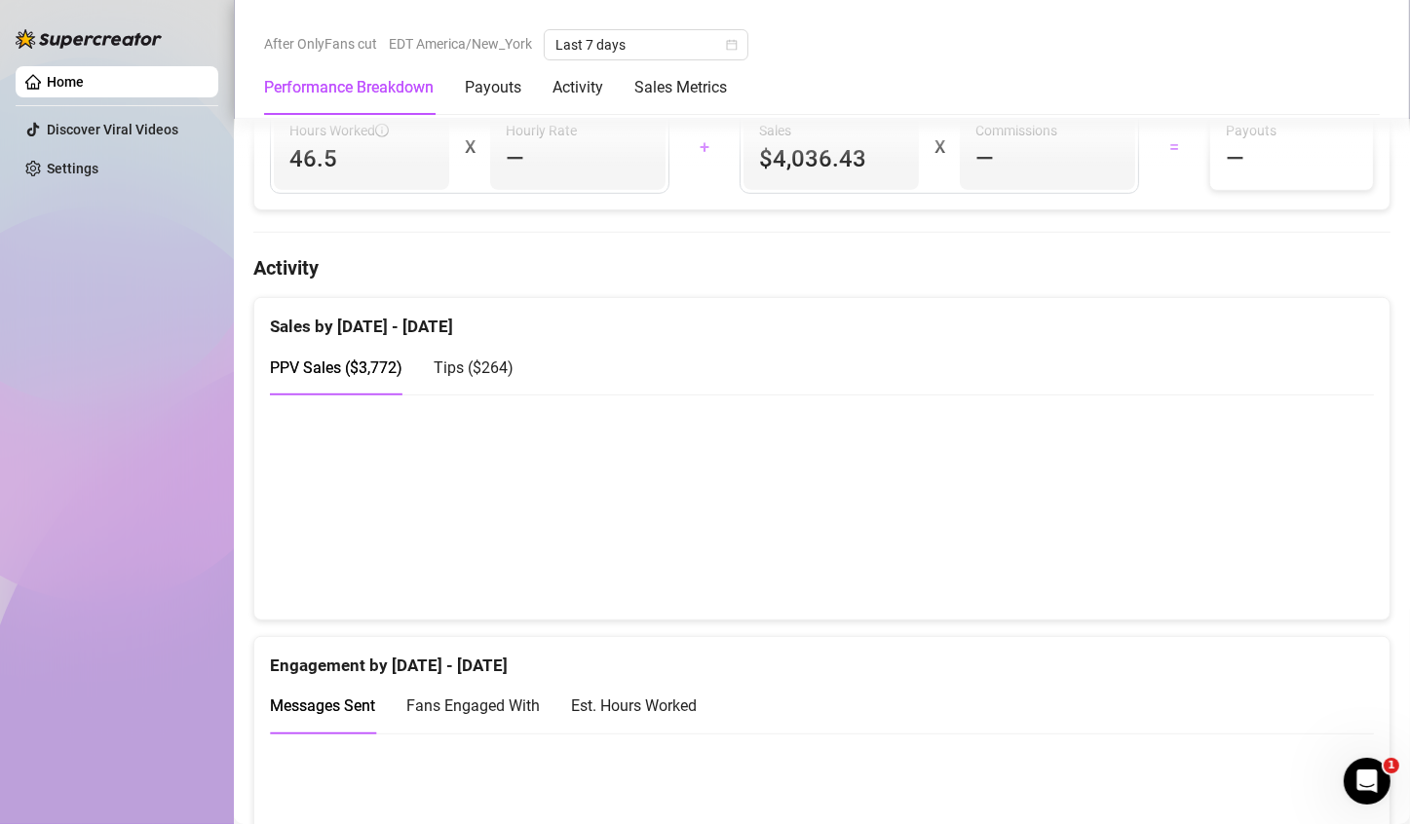
click at [1273, 514] on canvas at bounding box center [814, 506] width 1088 height 195
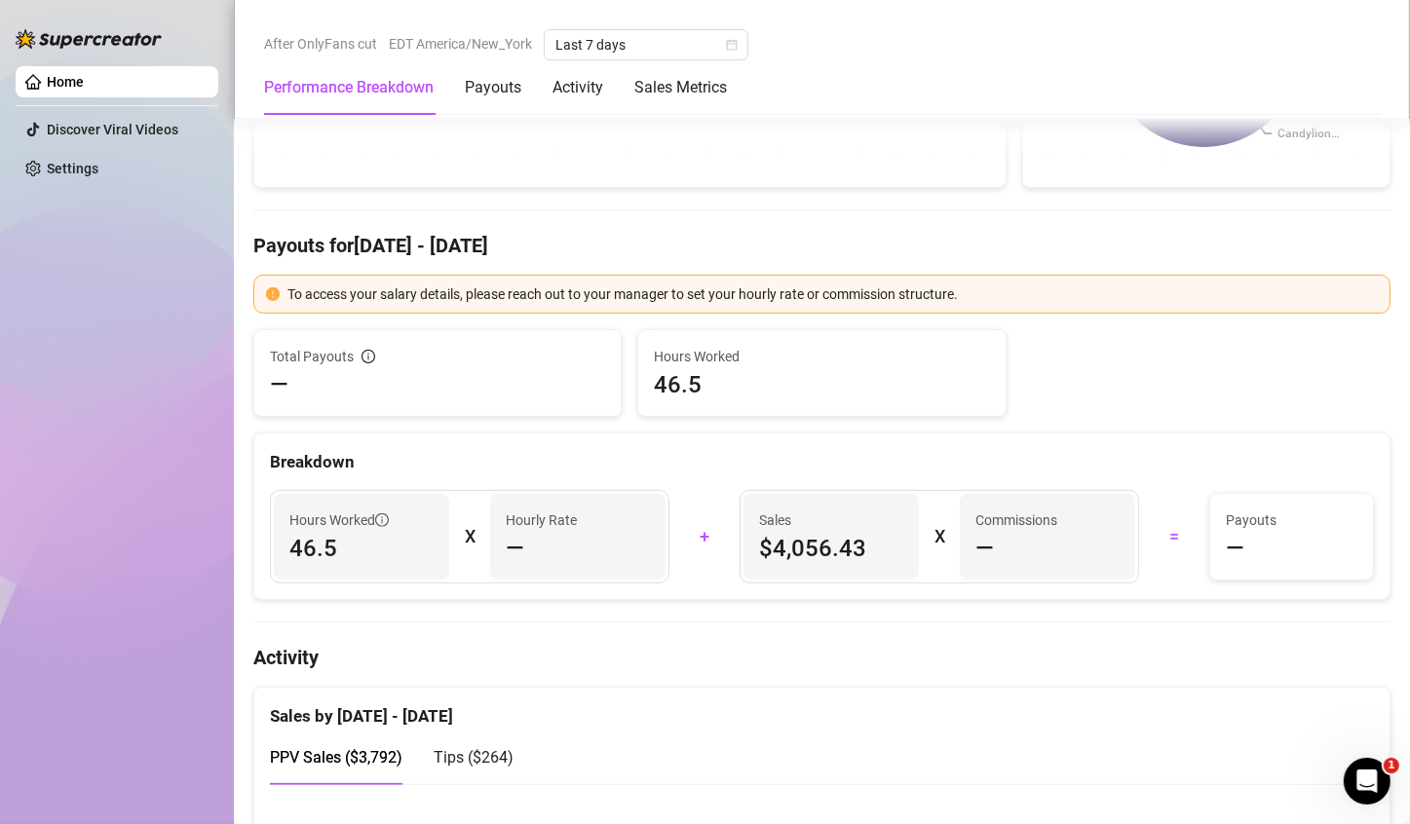
scroll to position [974, 0]
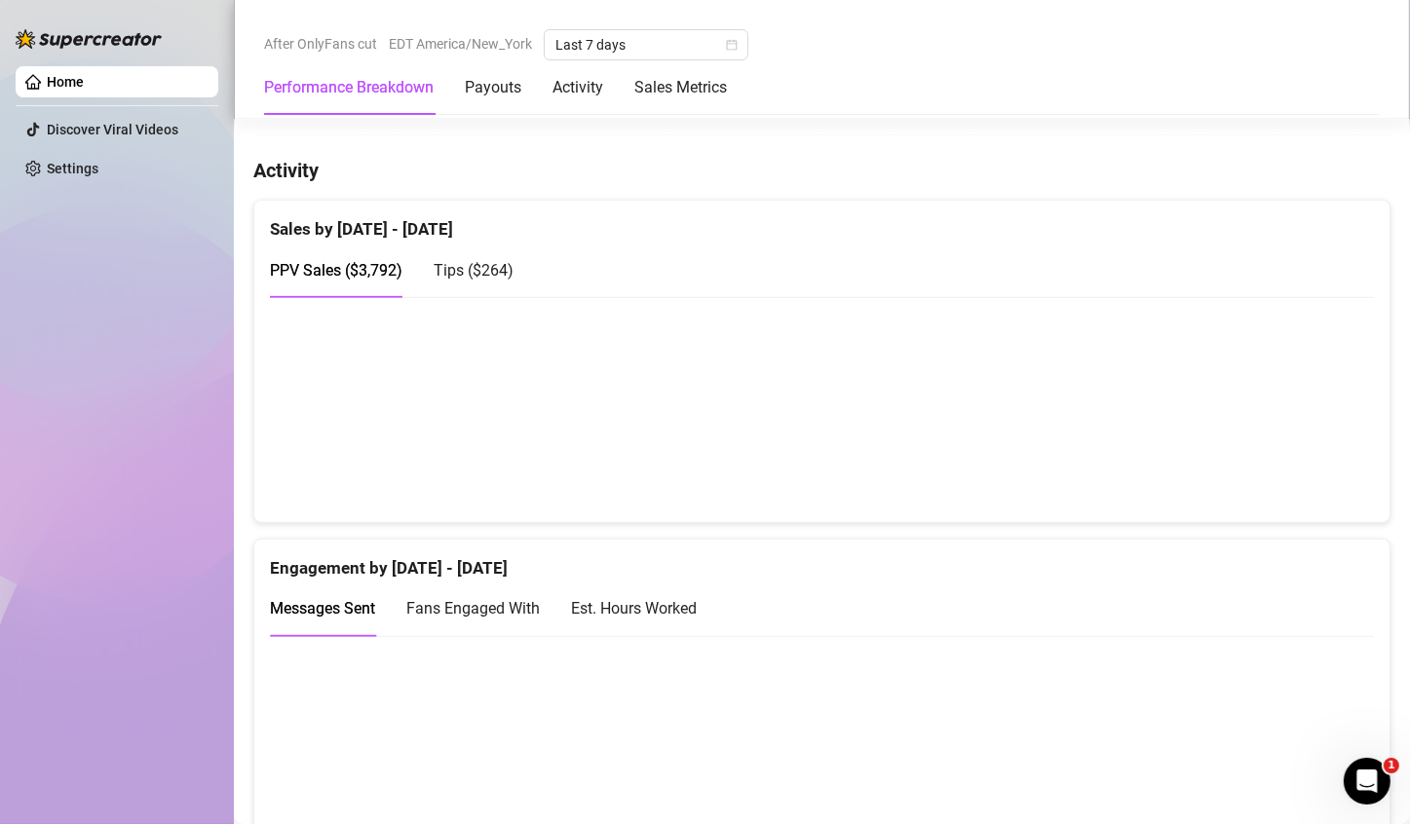
drag, startPoint x: 1297, startPoint y: 442, endPoint x: 1235, endPoint y: 402, distance: 74.1
click at [1297, 442] on canvas at bounding box center [814, 409] width 1088 height 195
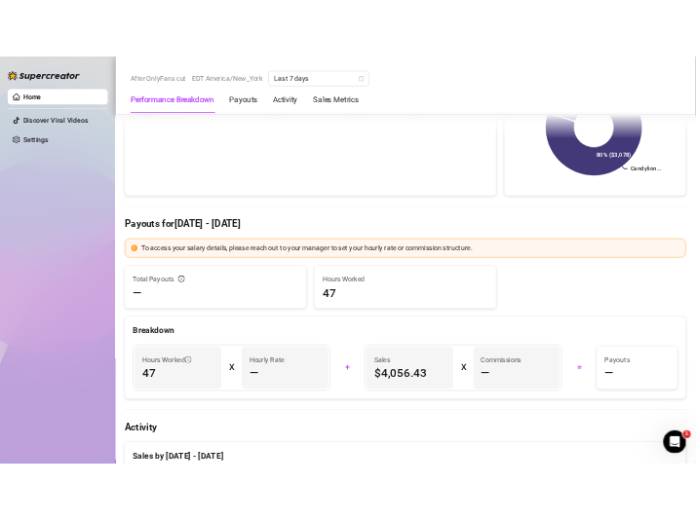
scroll to position [682, 0]
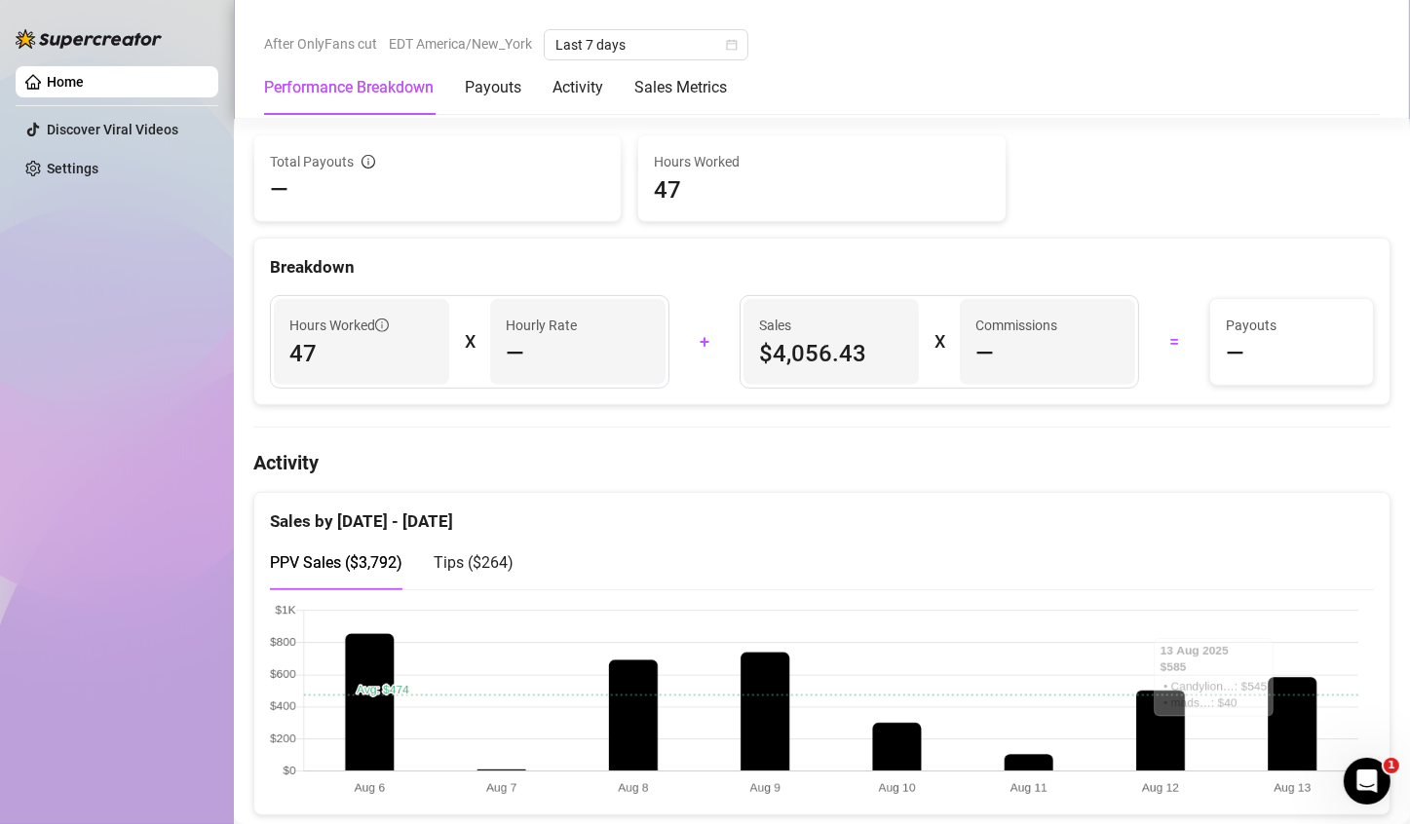
click at [1285, 692] on canvas at bounding box center [814, 701] width 1088 height 195
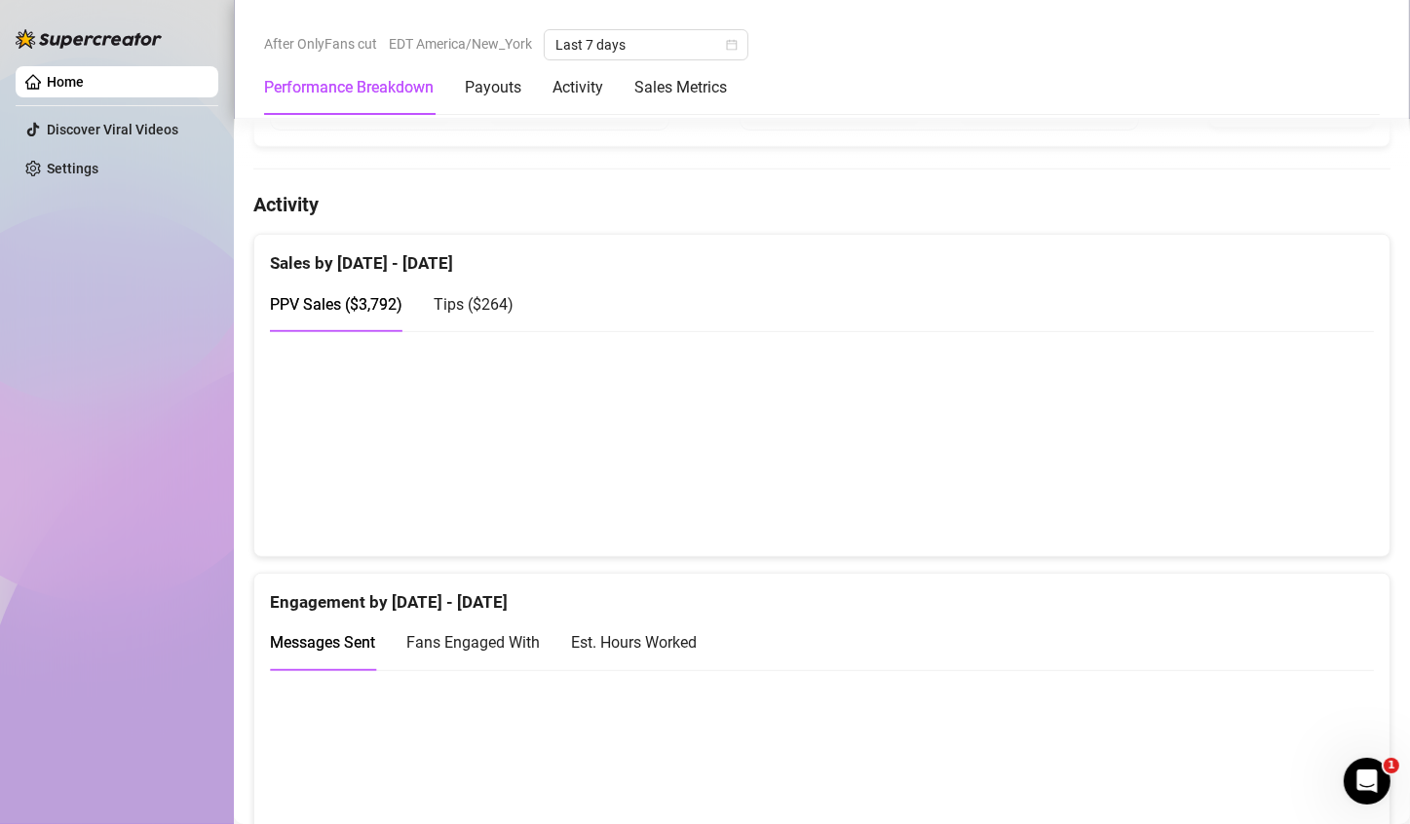
scroll to position [974, 0]
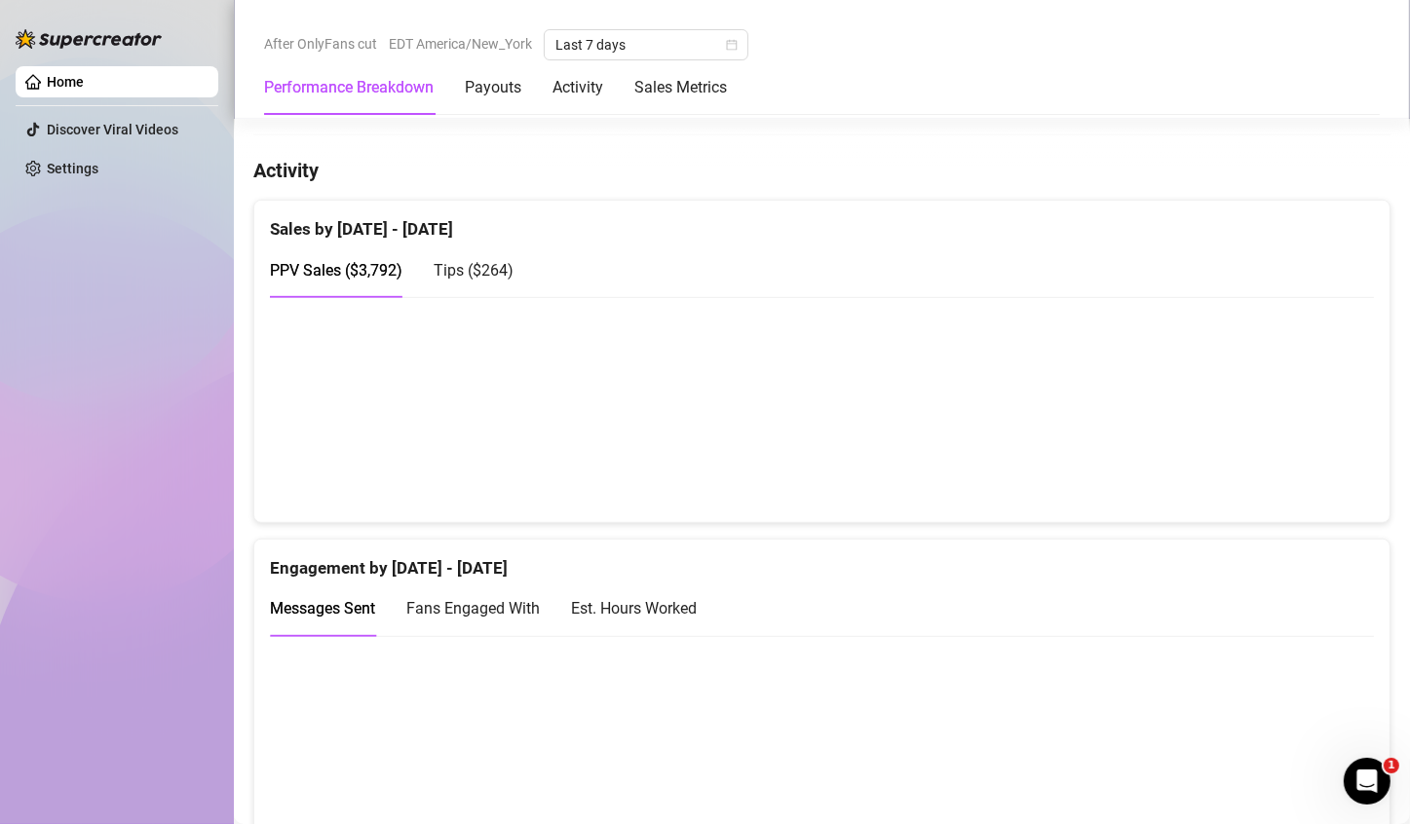
drag, startPoint x: 1257, startPoint y: 433, endPoint x: 1274, endPoint y: 427, distance: 17.6
click at [1270, 425] on canvas at bounding box center [814, 409] width 1088 height 195
drag, startPoint x: 1320, startPoint y: 422, endPoint x: 1305, endPoint y: 373, distance: 51.2
click at [1316, 421] on canvas at bounding box center [814, 409] width 1088 height 195
drag, startPoint x: 1305, startPoint y: 389, endPoint x: 1299, endPoint y: 421, distance: 32.7
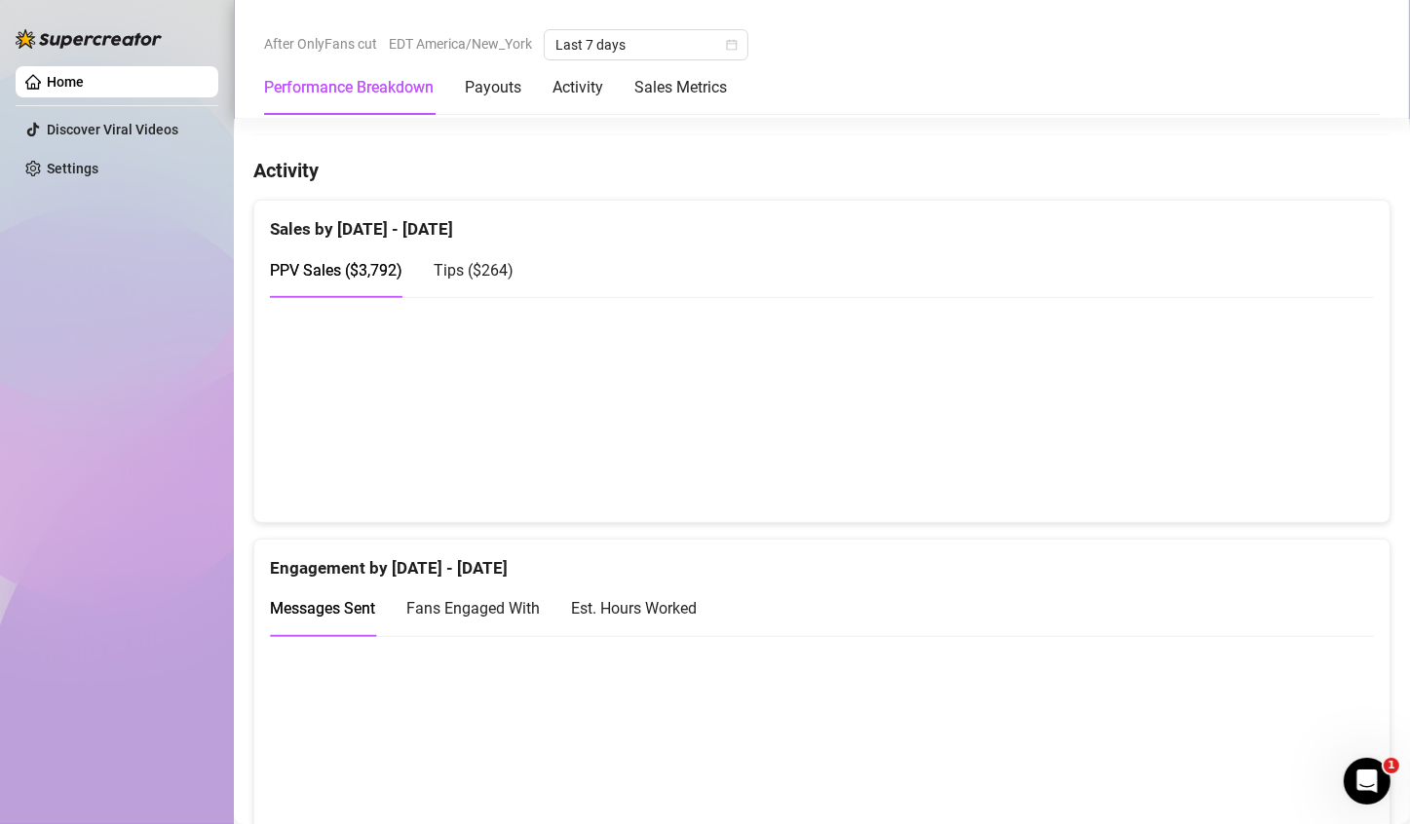
click at [1301, 417] on canvas at bounding box center [814, 409] width 1088 height 195
drag, startPoint x: 1249, startPoint y: 410, endPoint x: 1271, endPoint y: 418, distance: 22.8
click at [1271, 418] on canvas at bounding box center [814, 409] width 1088 height 195
drag, startPoint x: 1312, startPoint y: 404, endPoint x: 1314, endPoint y: 347, distance: 57.5
click at [1314, 371] on canvas at bounding box center [814, 409] width 1088 height 195
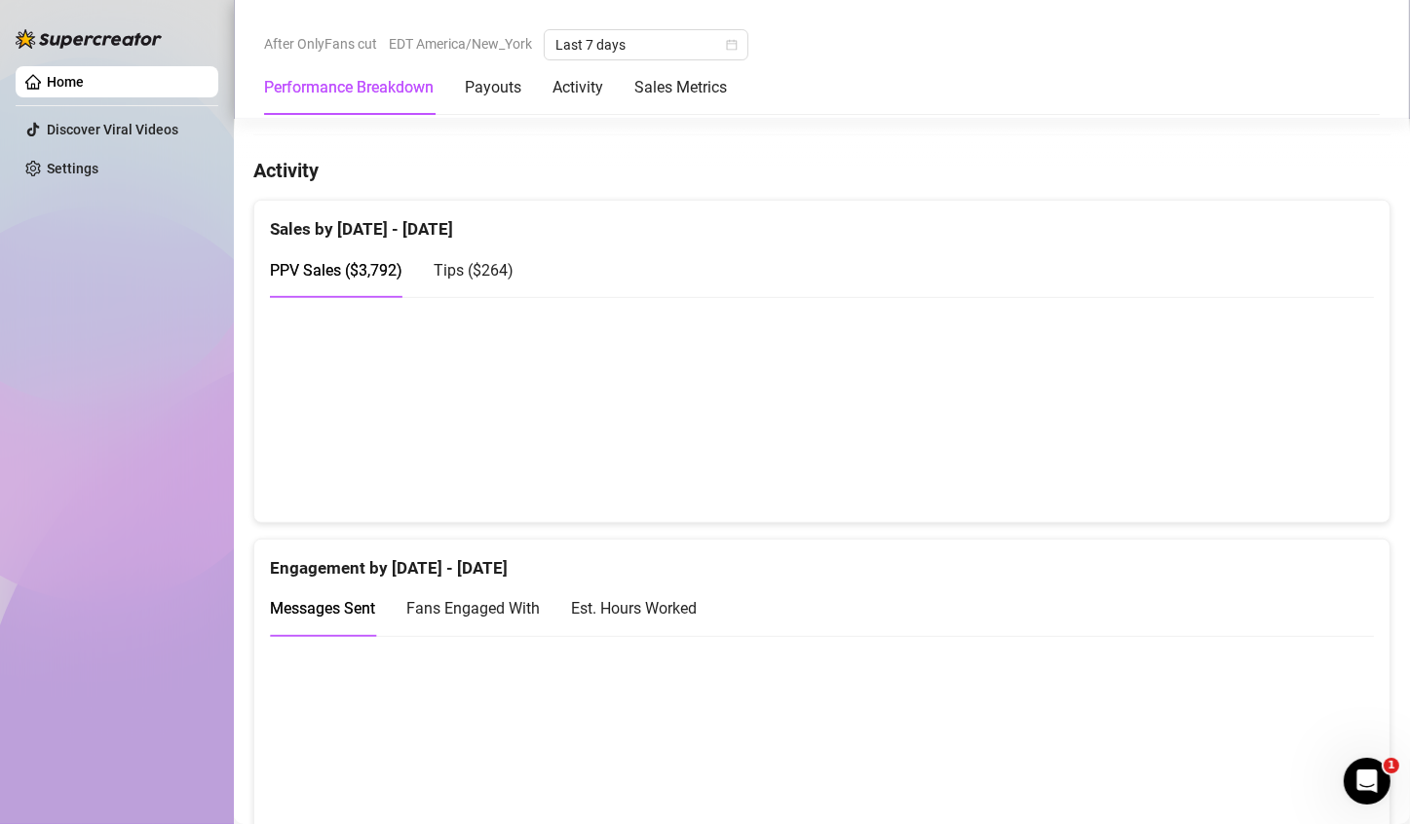
drag, startPoint x: 1302, startPoint y: 427, endPoint x: 1290, endPoint y: 347, distance: 80.8
click at [1301, 387] on canvas at bounding box center [814, 409] width 1088 height 195
click at [1277, 413] on canvas at bounding box center [814, 409] width 1088 height 195
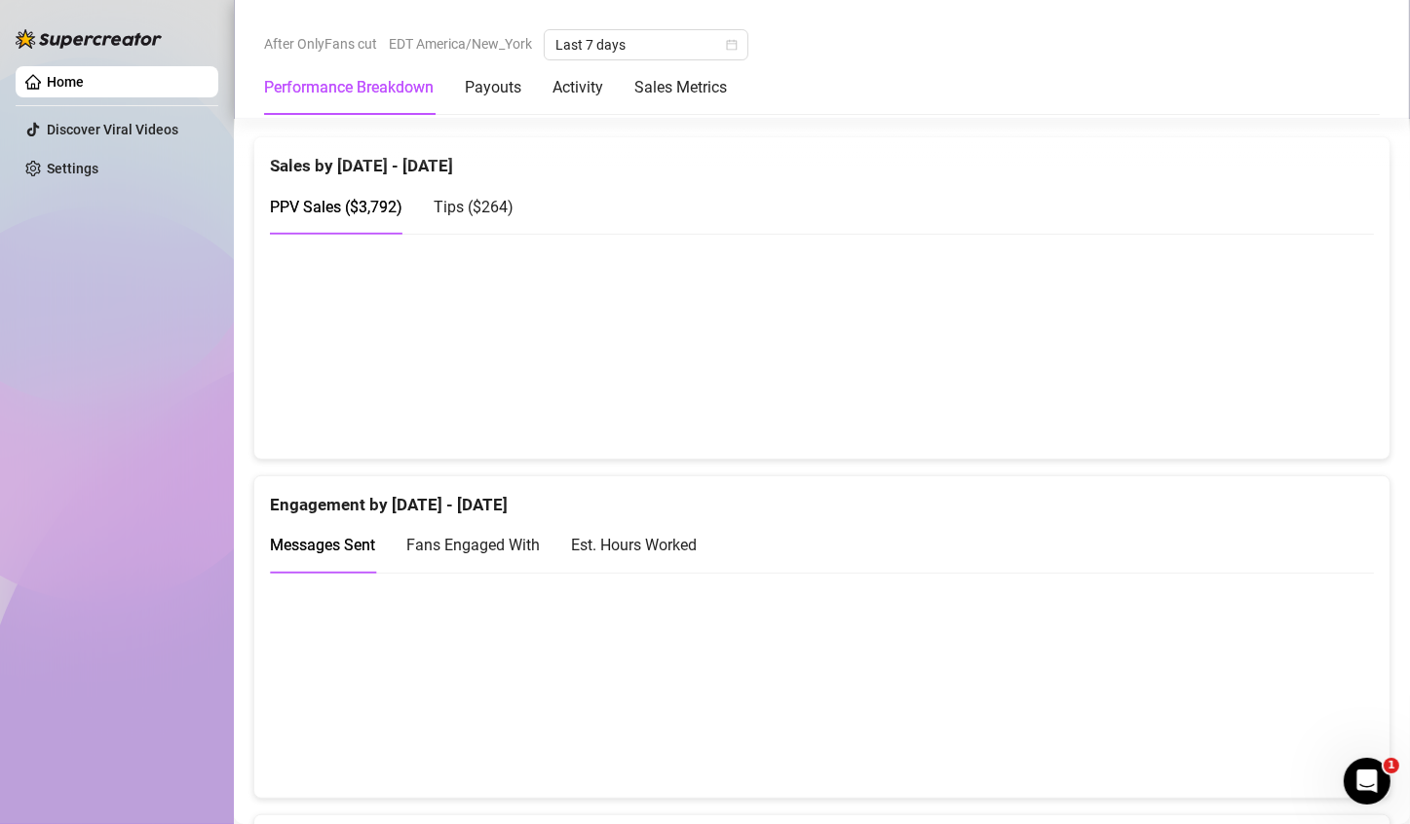
scroll to position [1072, 0]
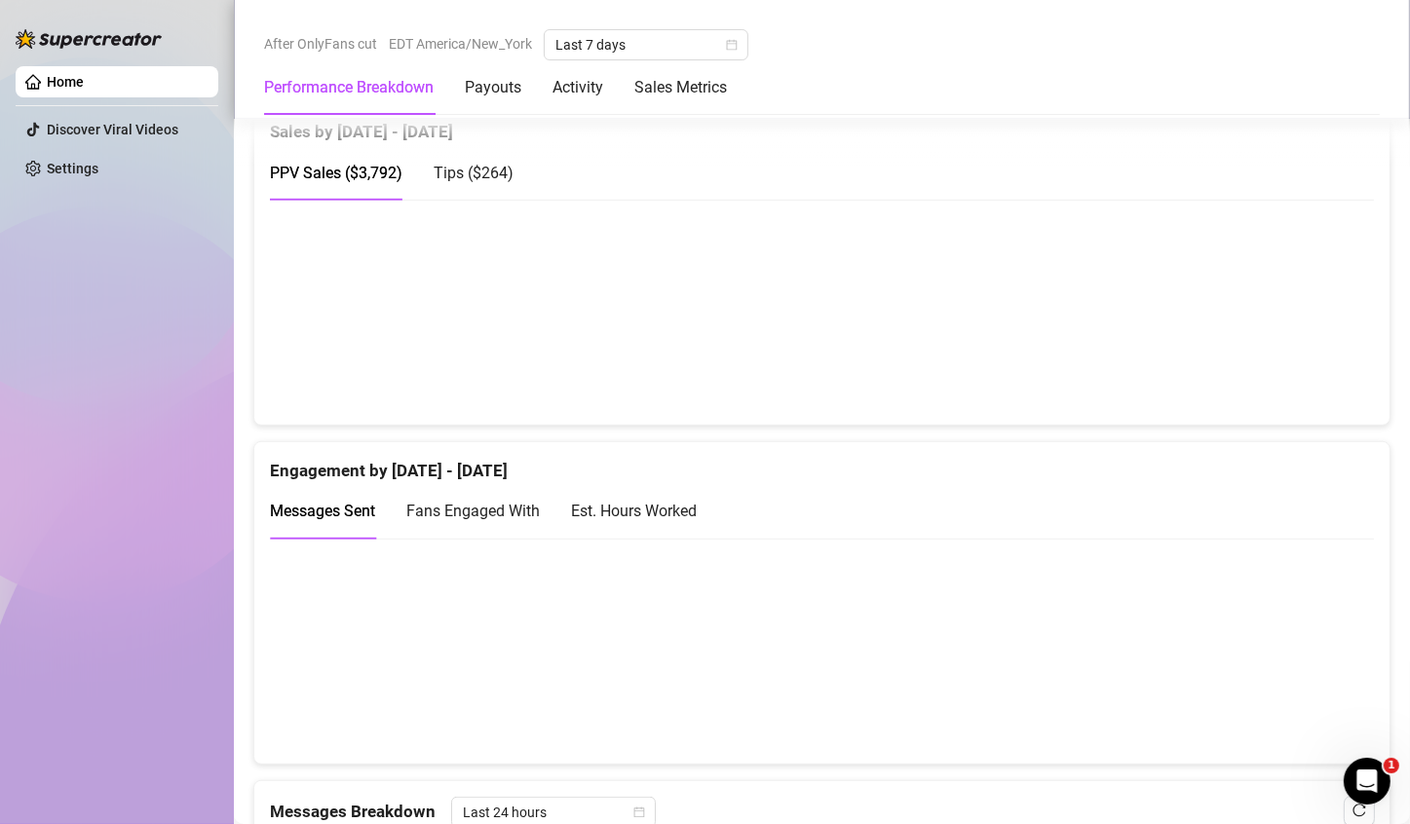
drag, startPoint x: 1307, startPoint y: 313, endPoint x: 1248, endPoint y: 347, distance: 67.7
click at [1302, 315] on canvas at bounding box center [814, 311] width 1088 height 195
